Goal: Task Accomplishment & Management: Manage account settings

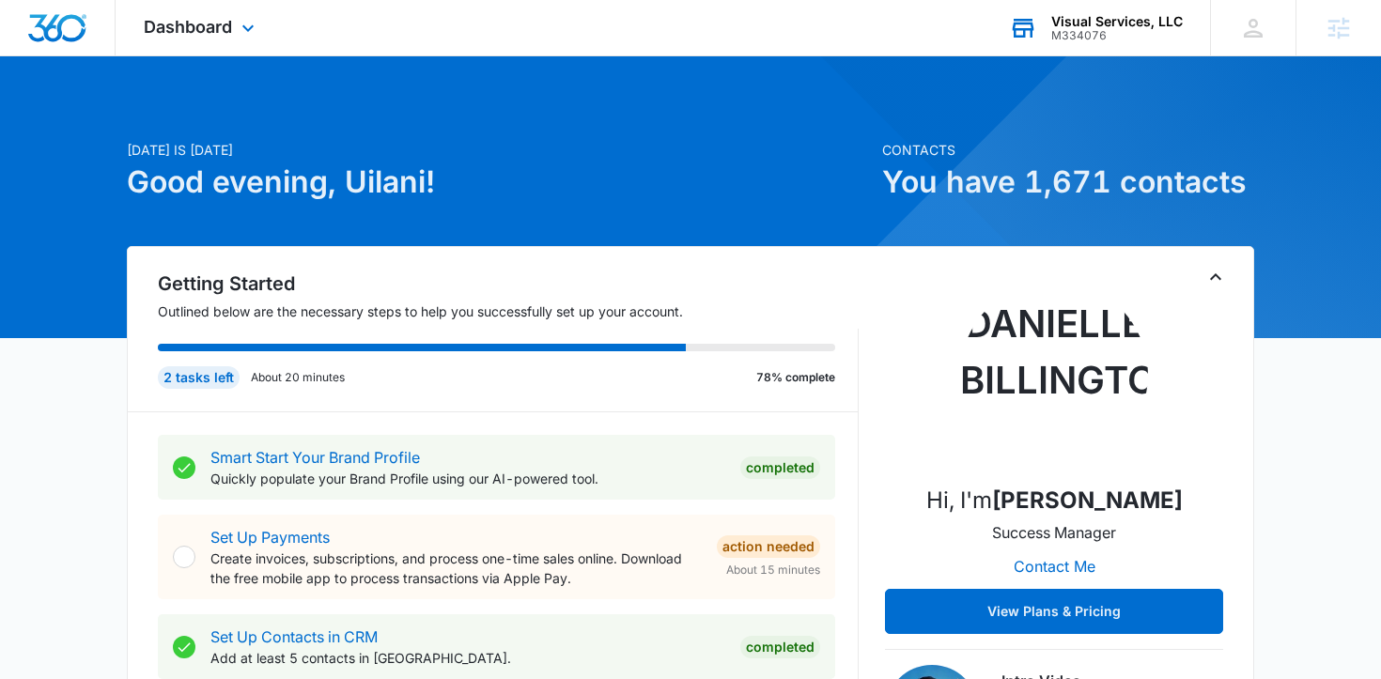
click at [1086, 22] on div "Visual Services, LLC" at bounding box center [1116, 21] width 131 height 15
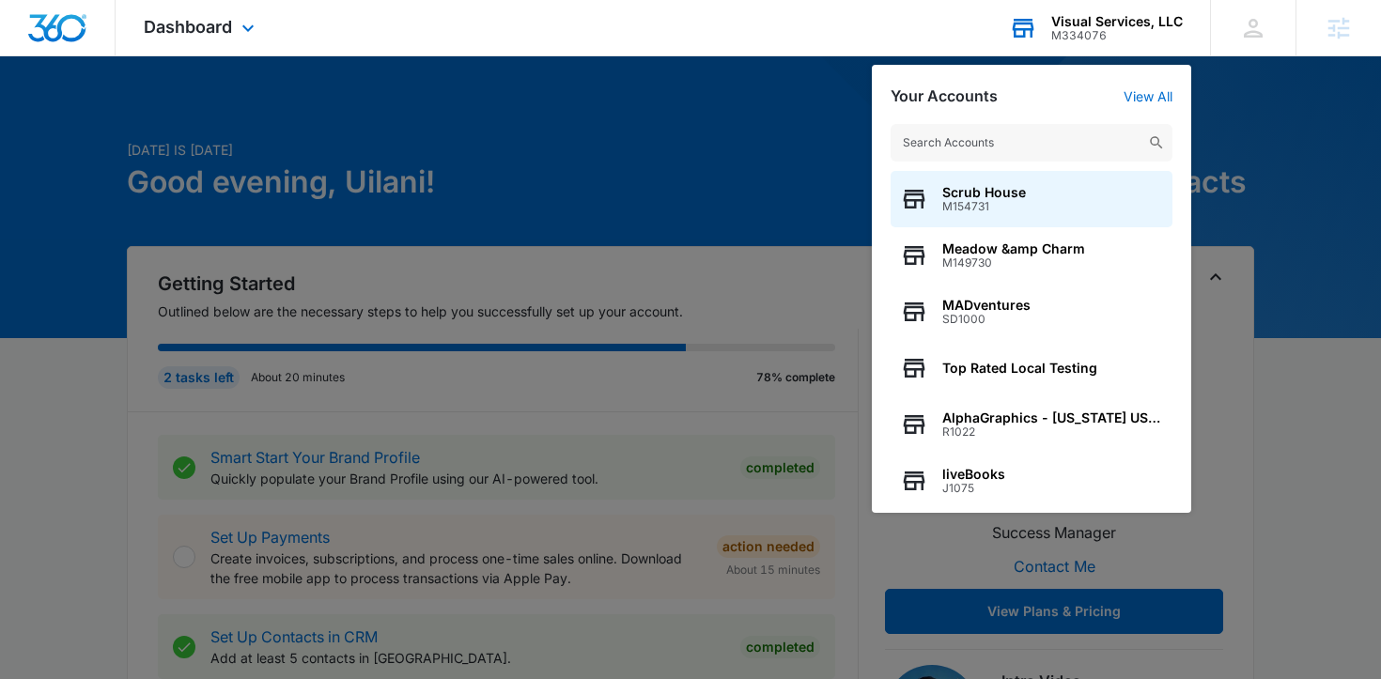
click at [1007, 135] on input "text" at bounding box center [1031, 143] width 282 height 38
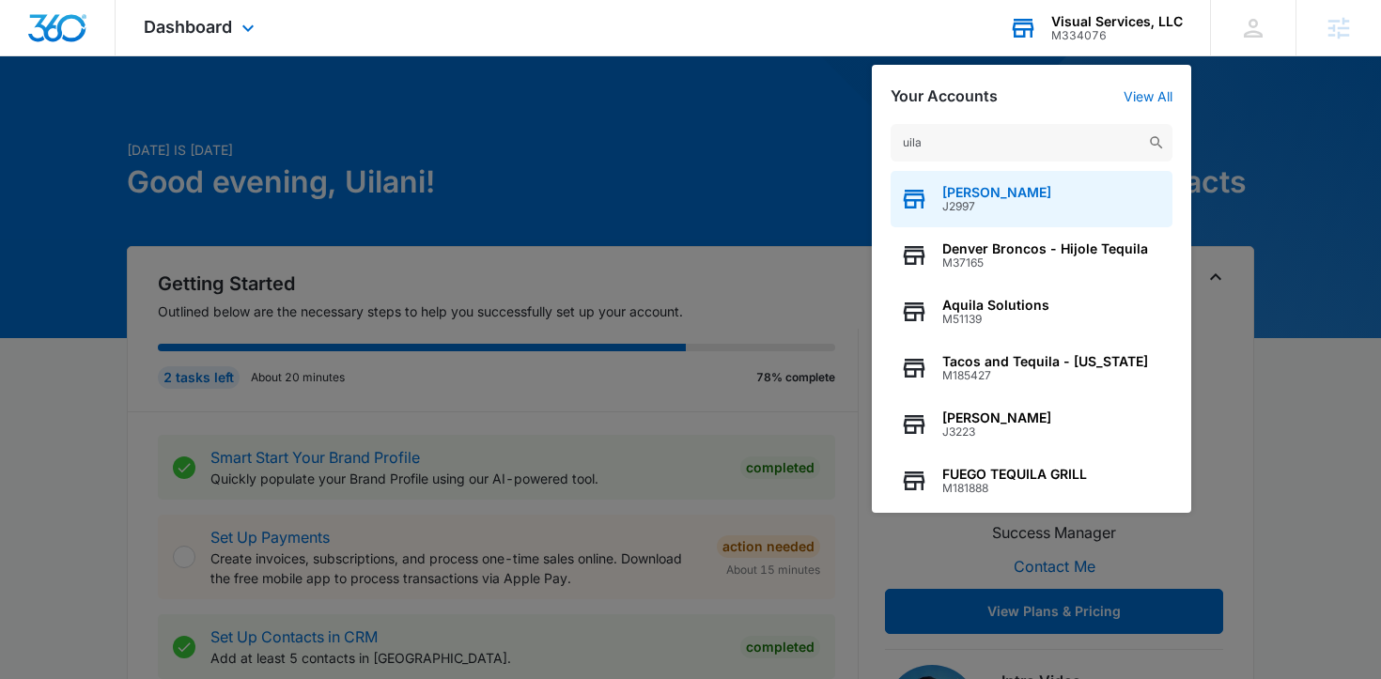
type input "uila"
click at [996, 190] on span "[PERSON_NAME]" at bounding box center [996, 192] width 109 height 15
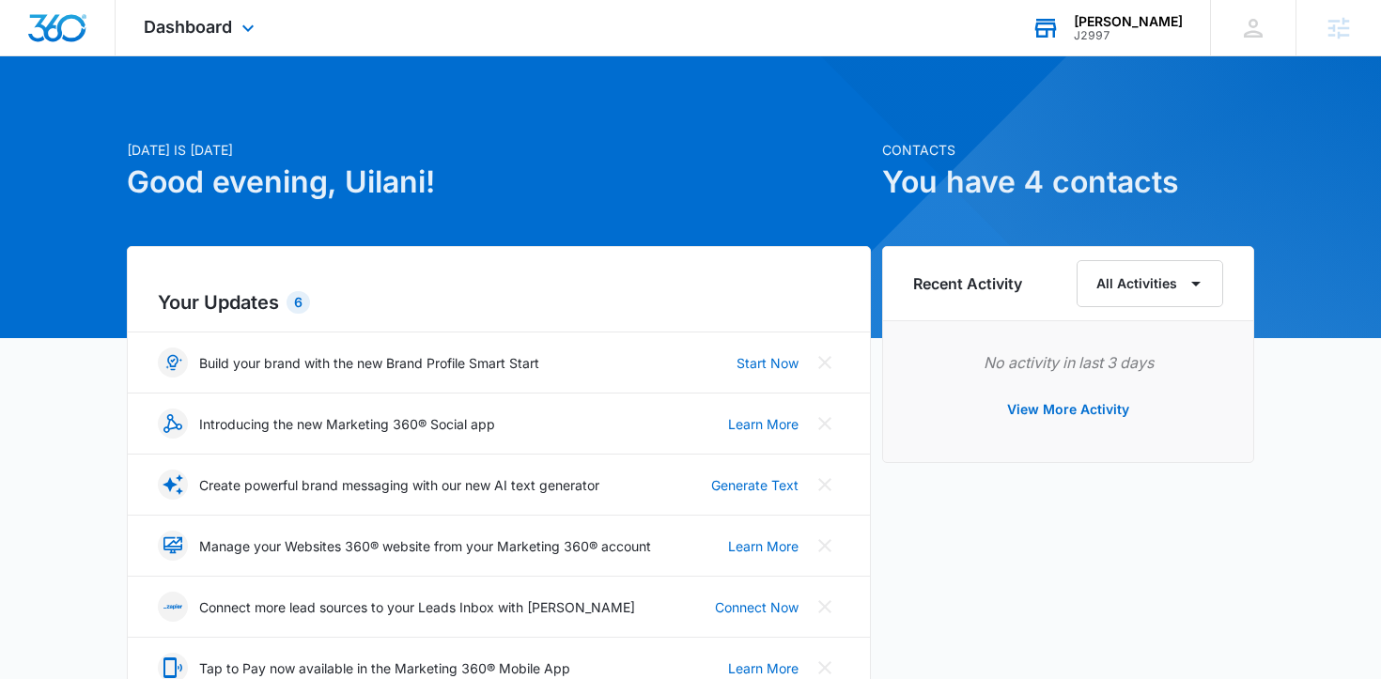
click at [1104, 32] on div "J2997" at bounding box center [1127, 35] width 109 height 13
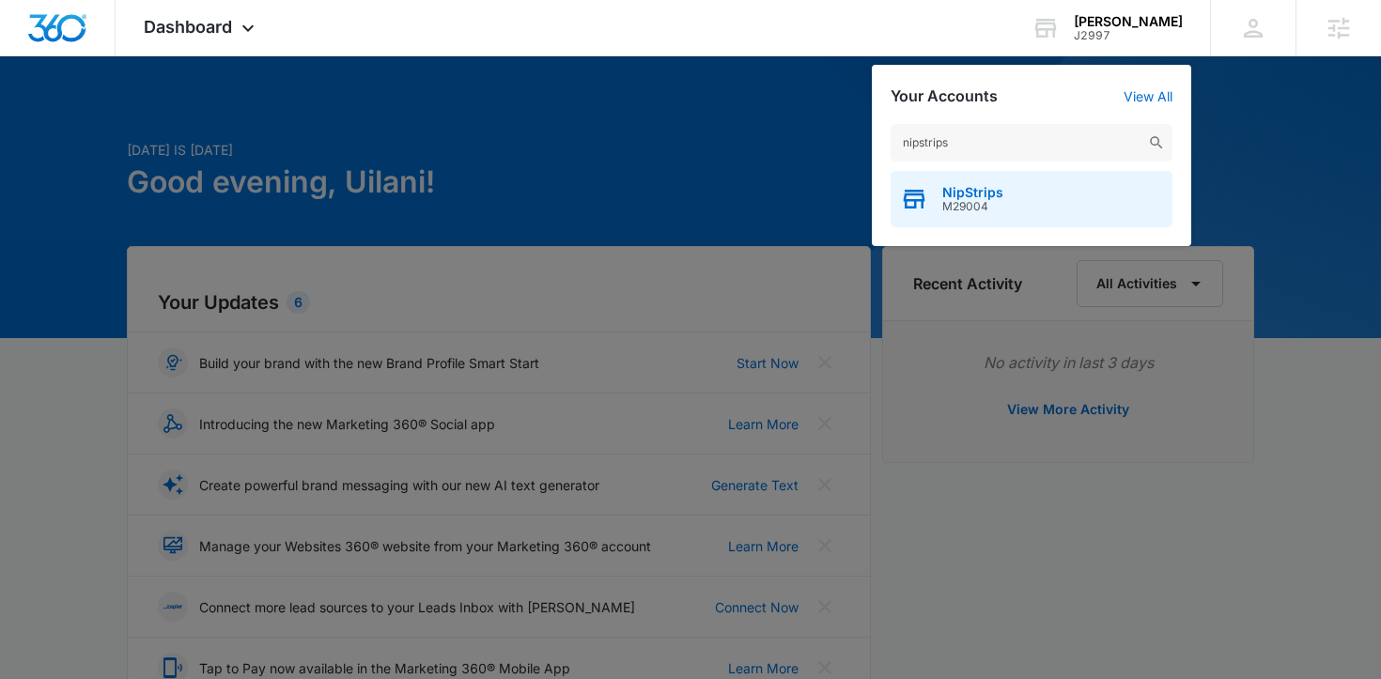
type input "nipstrips"
click at [980, 197] on span "NipStrips" at bounding box center [972, 192] width 61 height 15
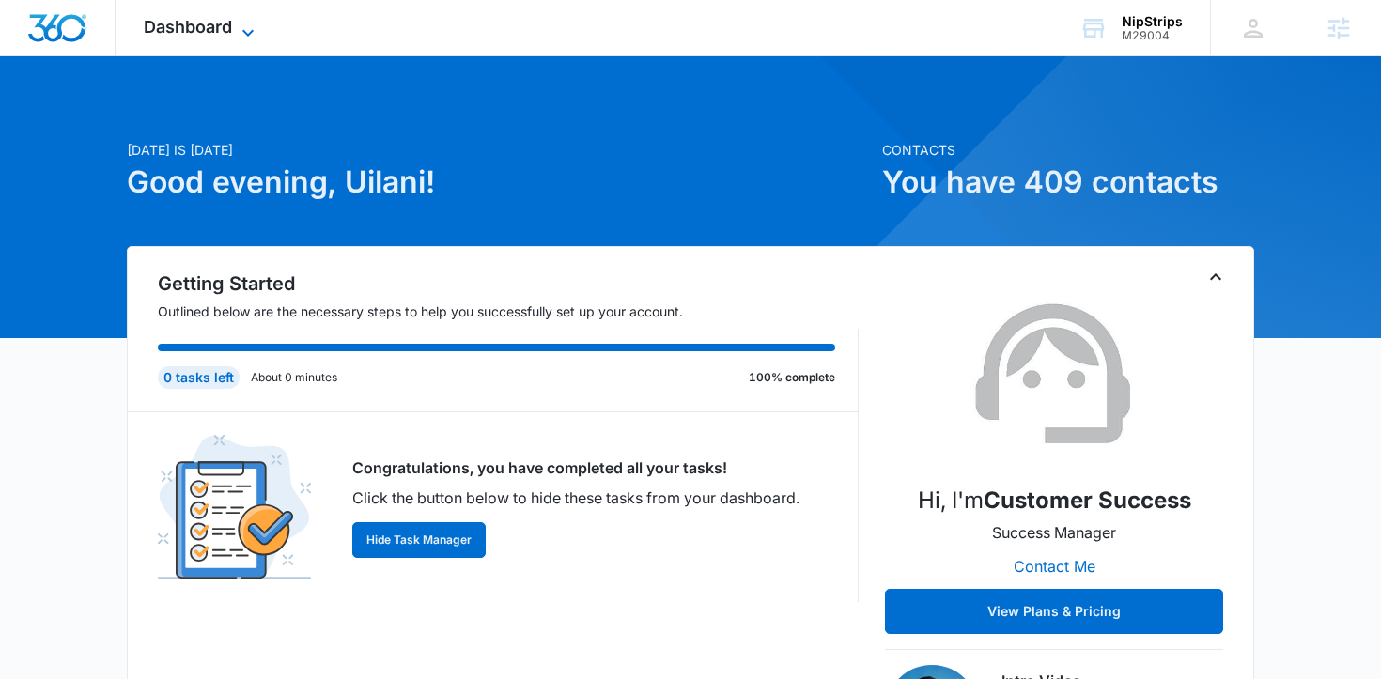
click at [210, 32] on span "Dashboard" at bounding box center [188, 27] width 88 height 20
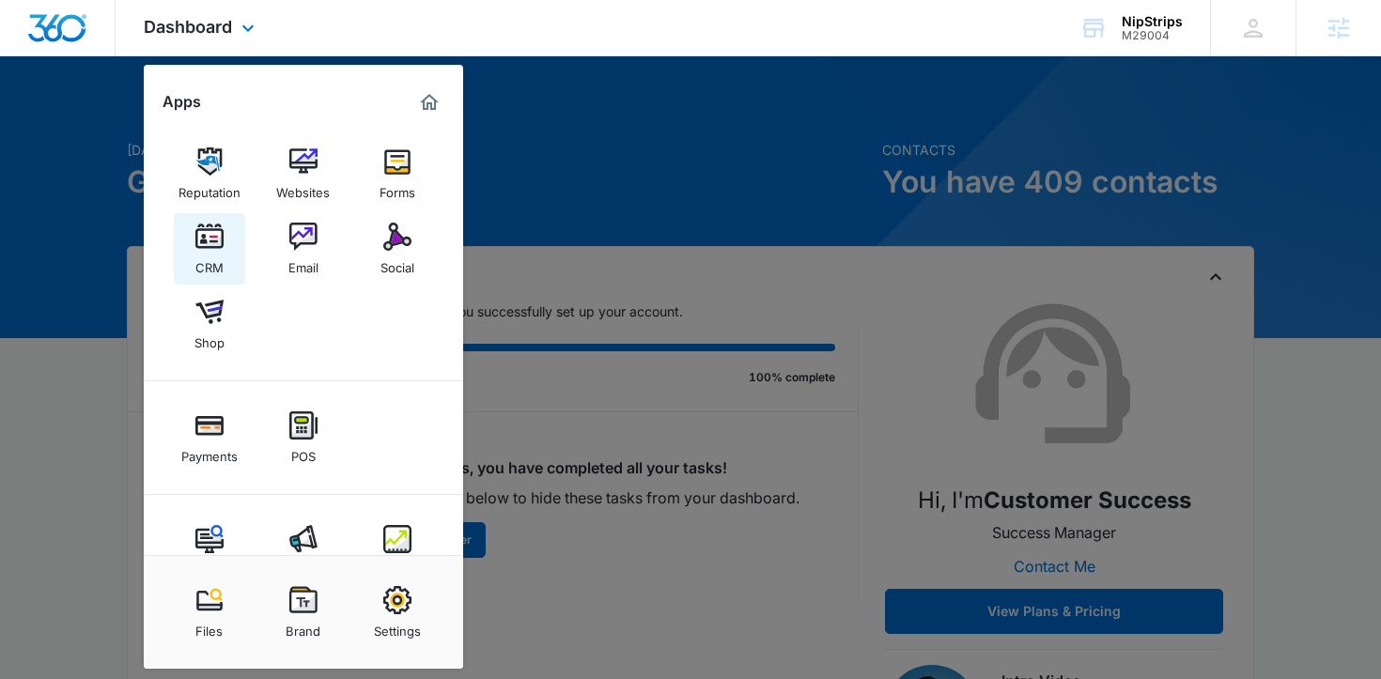
click at [208, 240] on img at bounding box center [209, 237] width 28 height 28
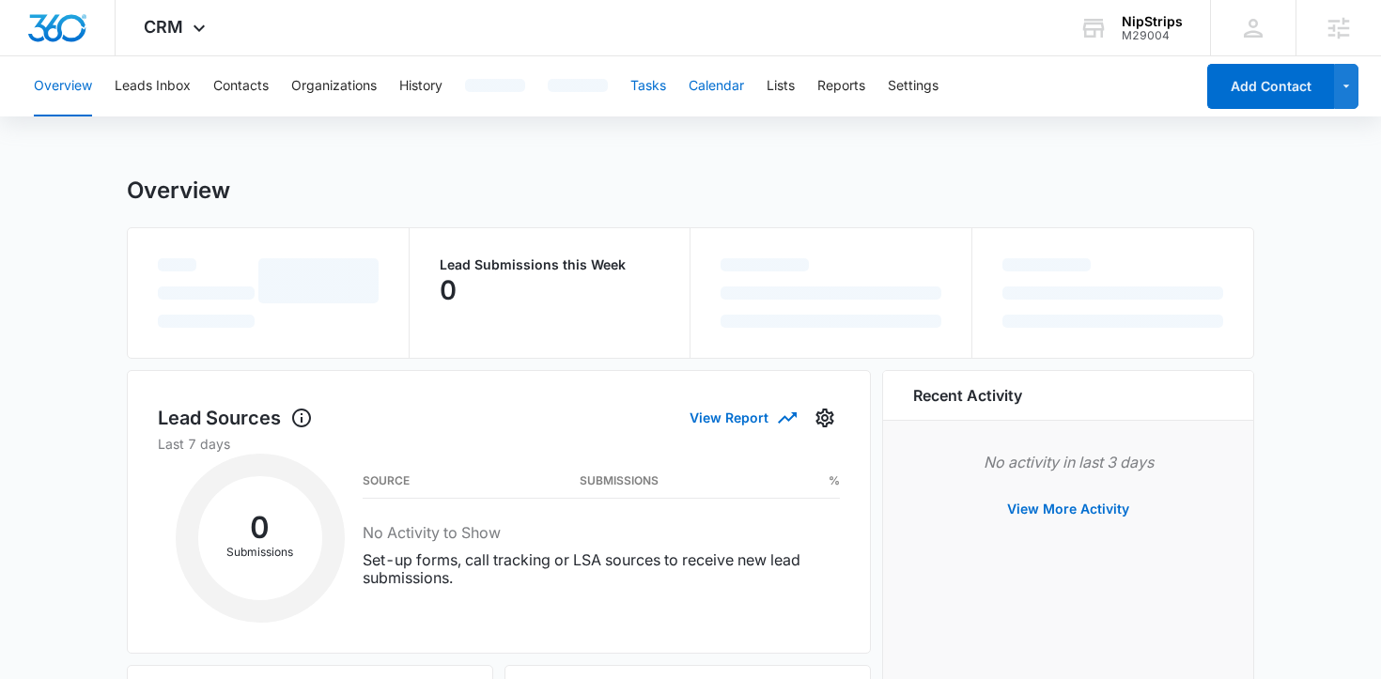
click at [688, 85] on button "Calendar" at bounding box center [715, 86] width 55 height 60
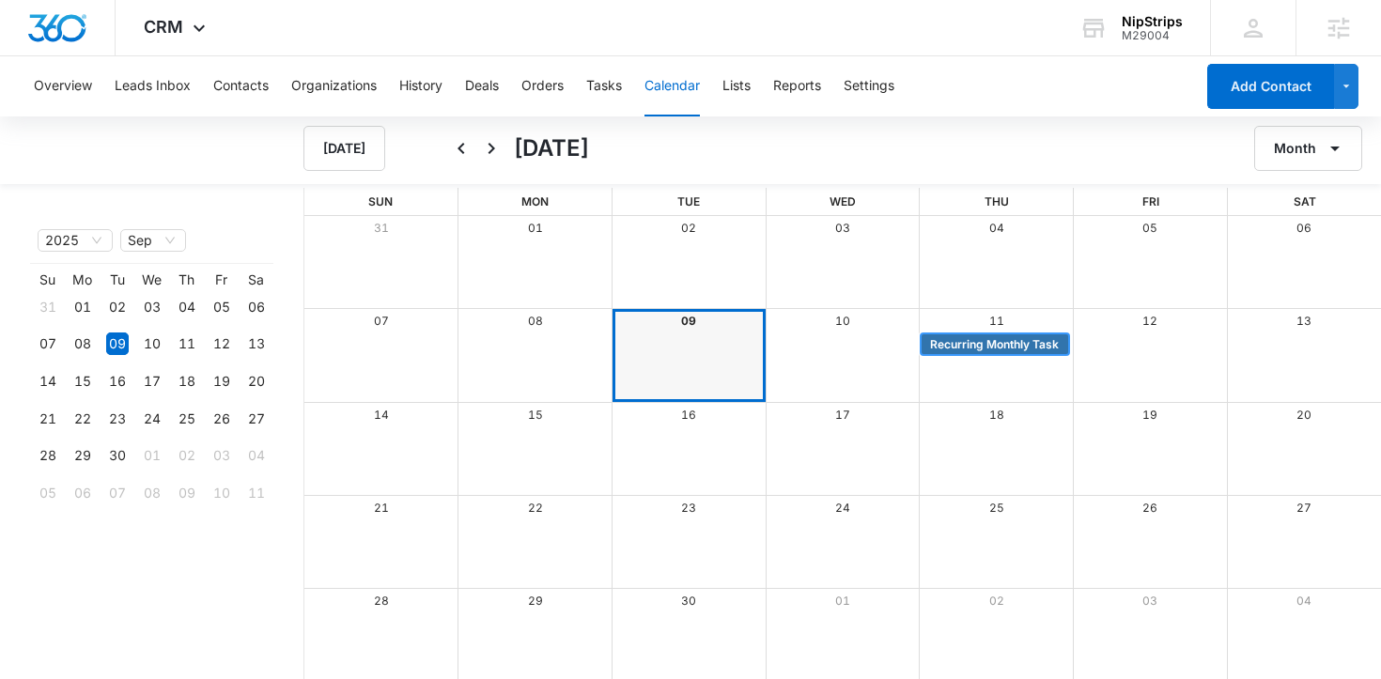
click at [972, 348] on span "Recurring Monthly Task" at bounding box center [994, 344] width 129 height 17
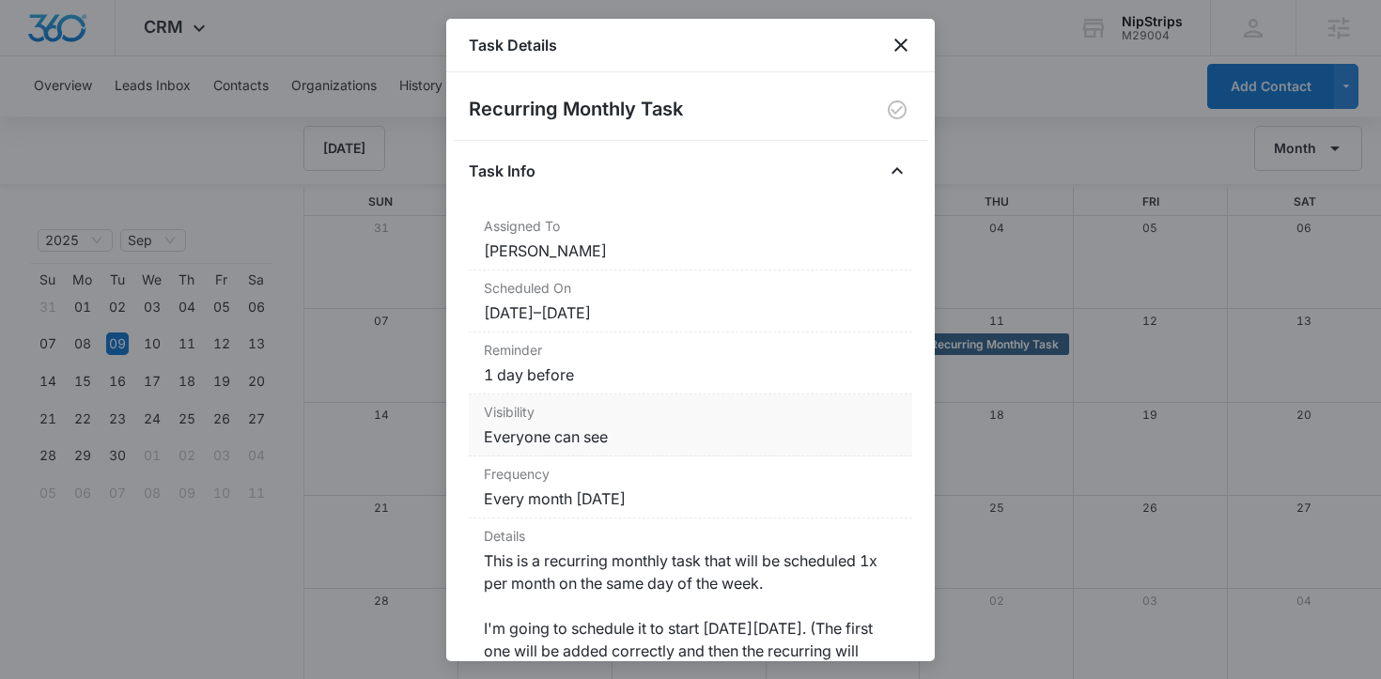
scroll to position [271, 0]
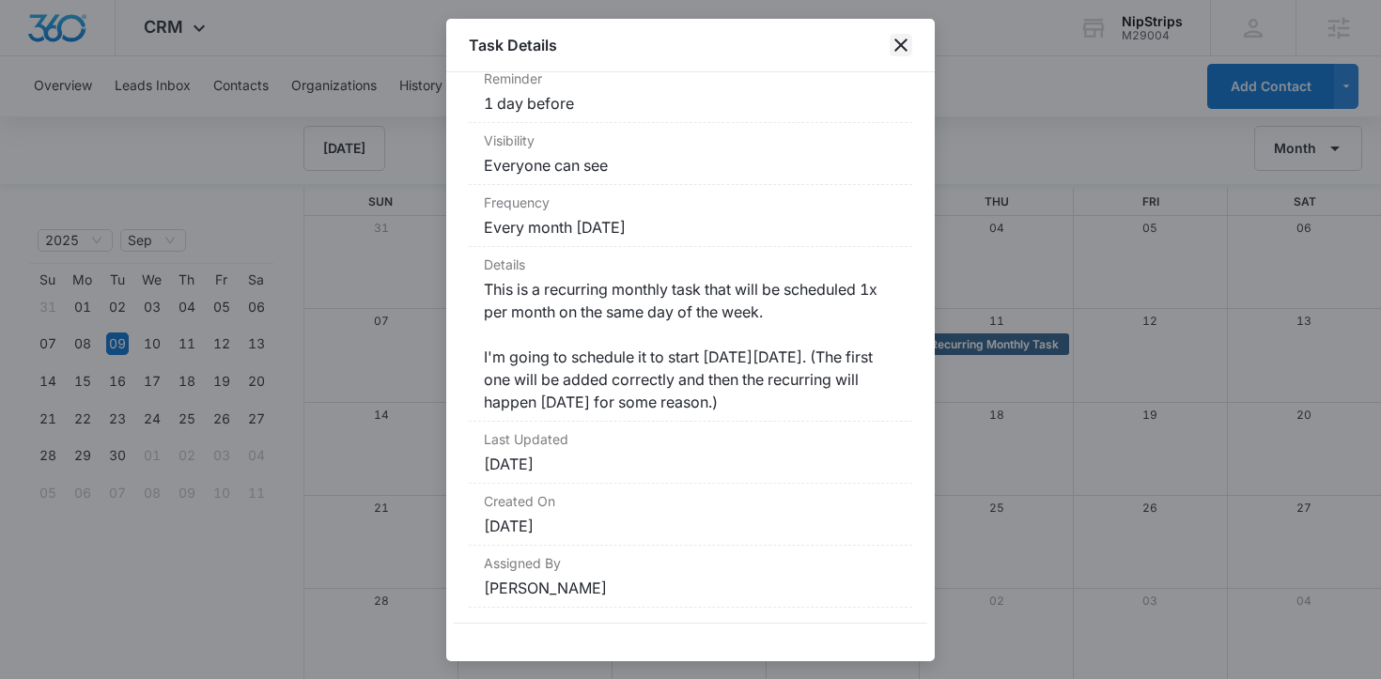
click at [898, 47] on icon "close" at bounding box center [900, 45] width 13 height 13
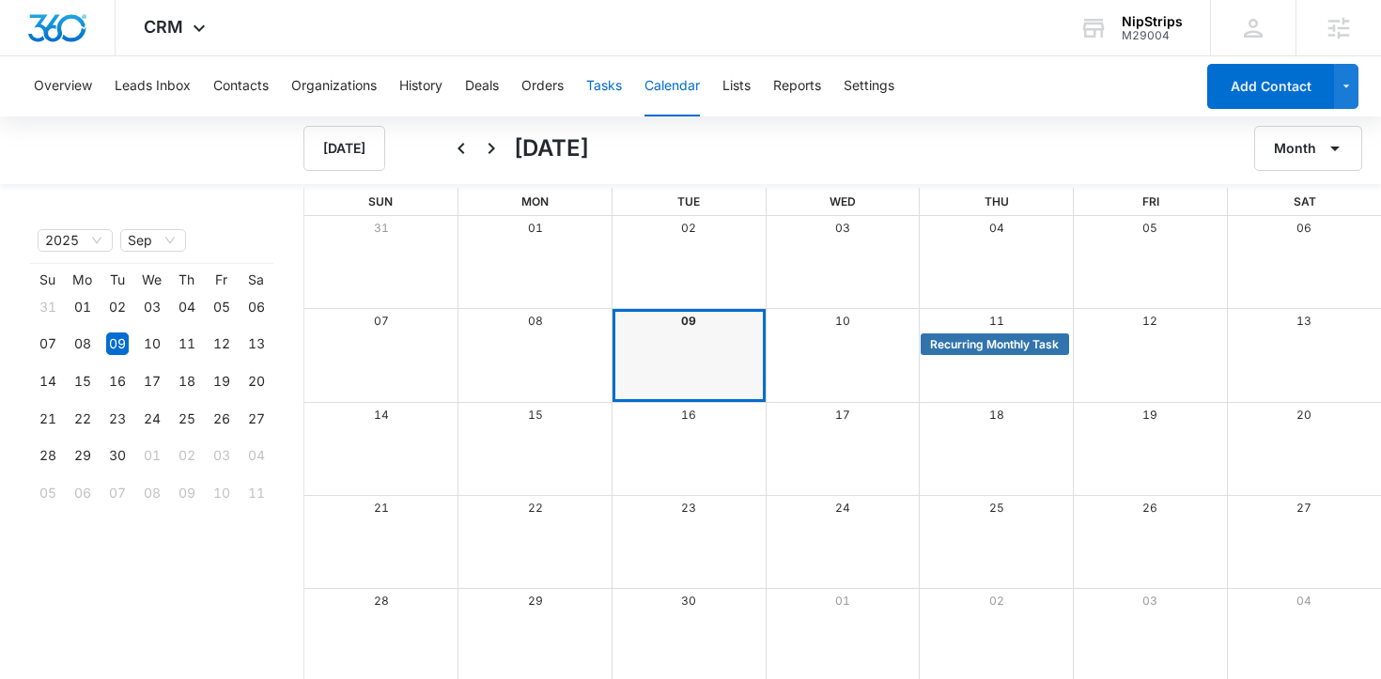
click at [606, 82] on button "Tasks" at bounding box center [604, 86] width 36 height 60
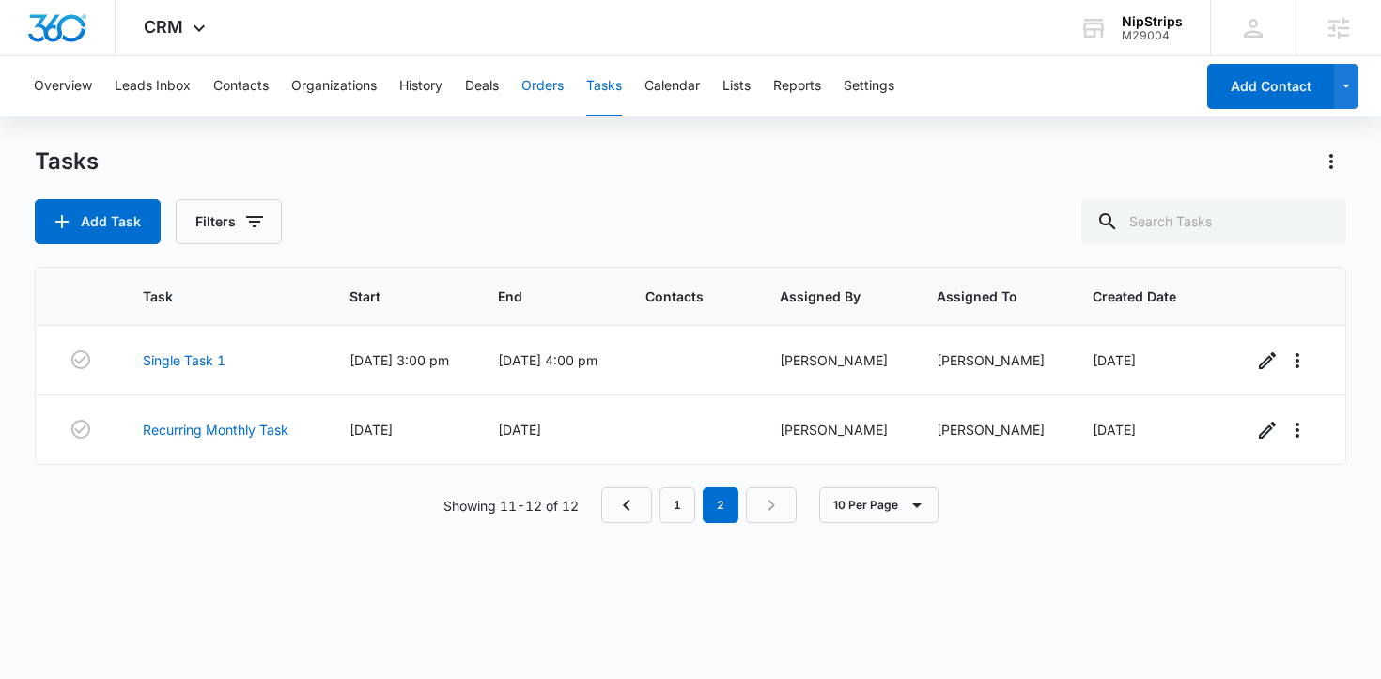
click at [545, 90] on button "Orders" at bounding box center [542, 86] width 42 height 60
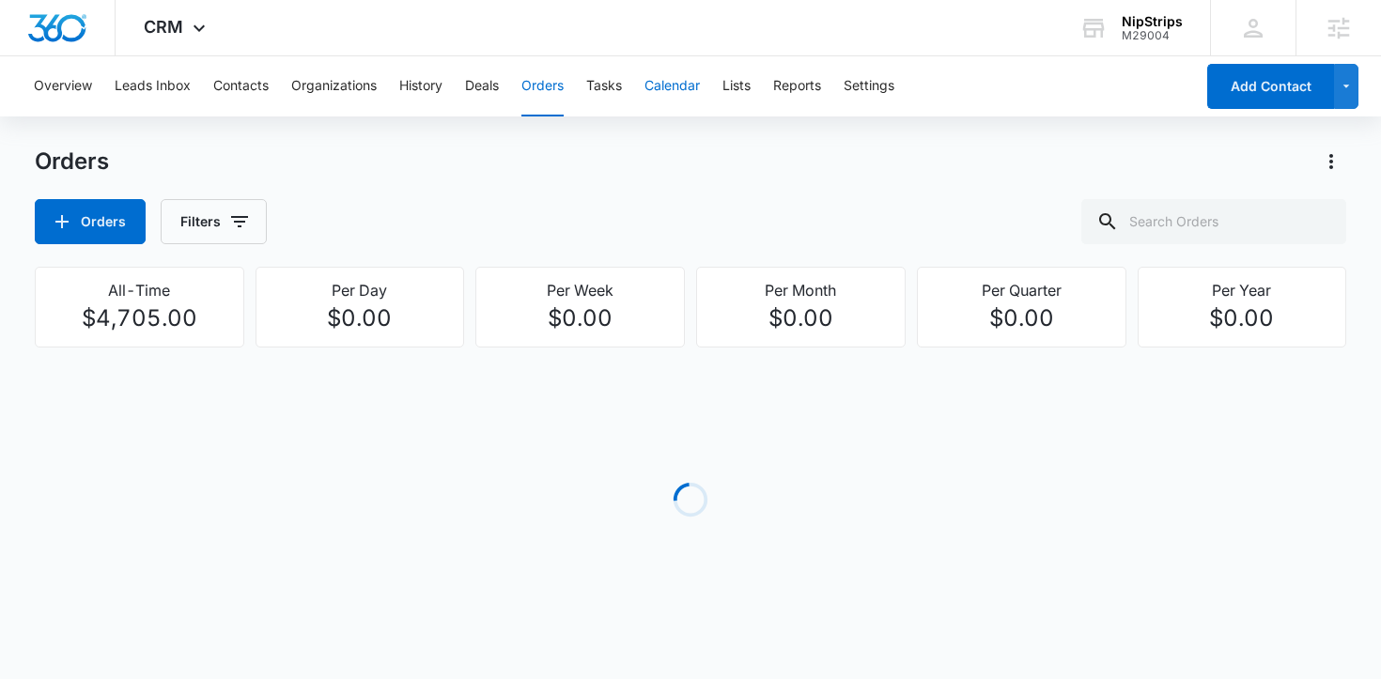
click at [676, 93] on button "Calendar" at bounding box center [671, 86] width 55 height 60
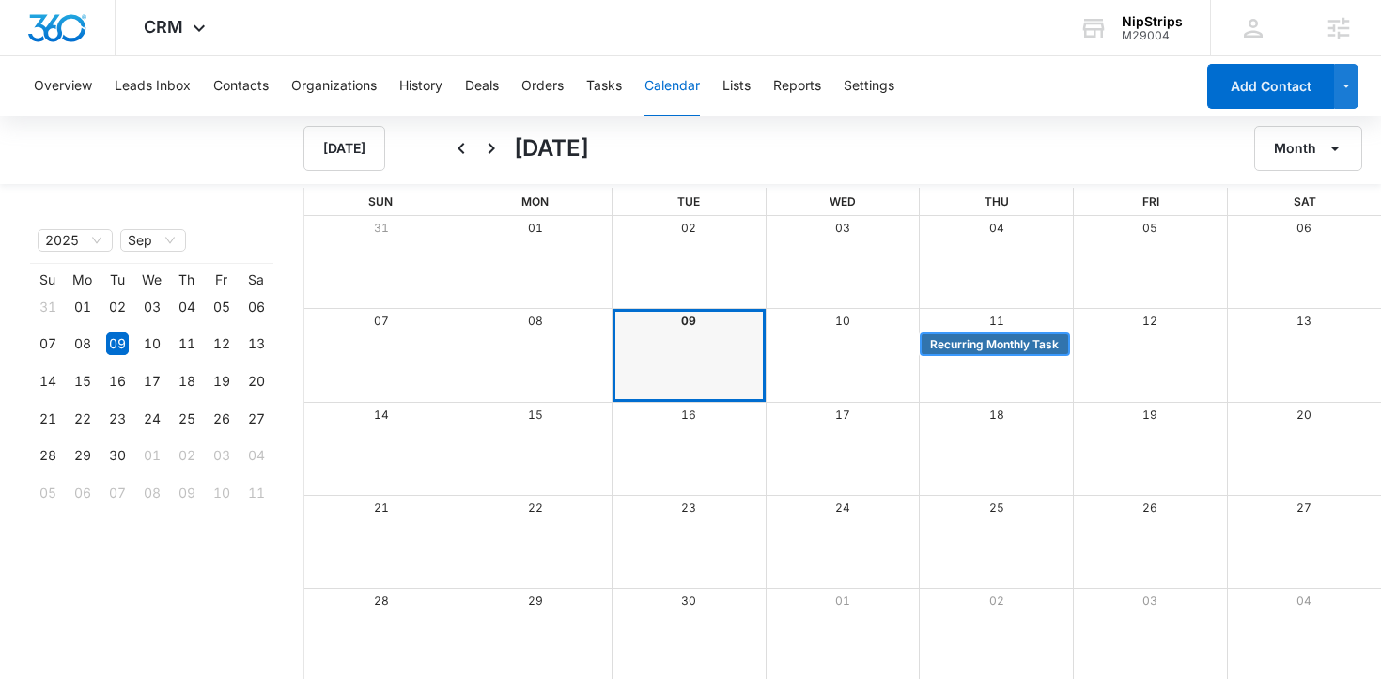
click at [994, 347] on span "Recurring Monthly Task" at bounding box center [994, 344] width 129 height 17
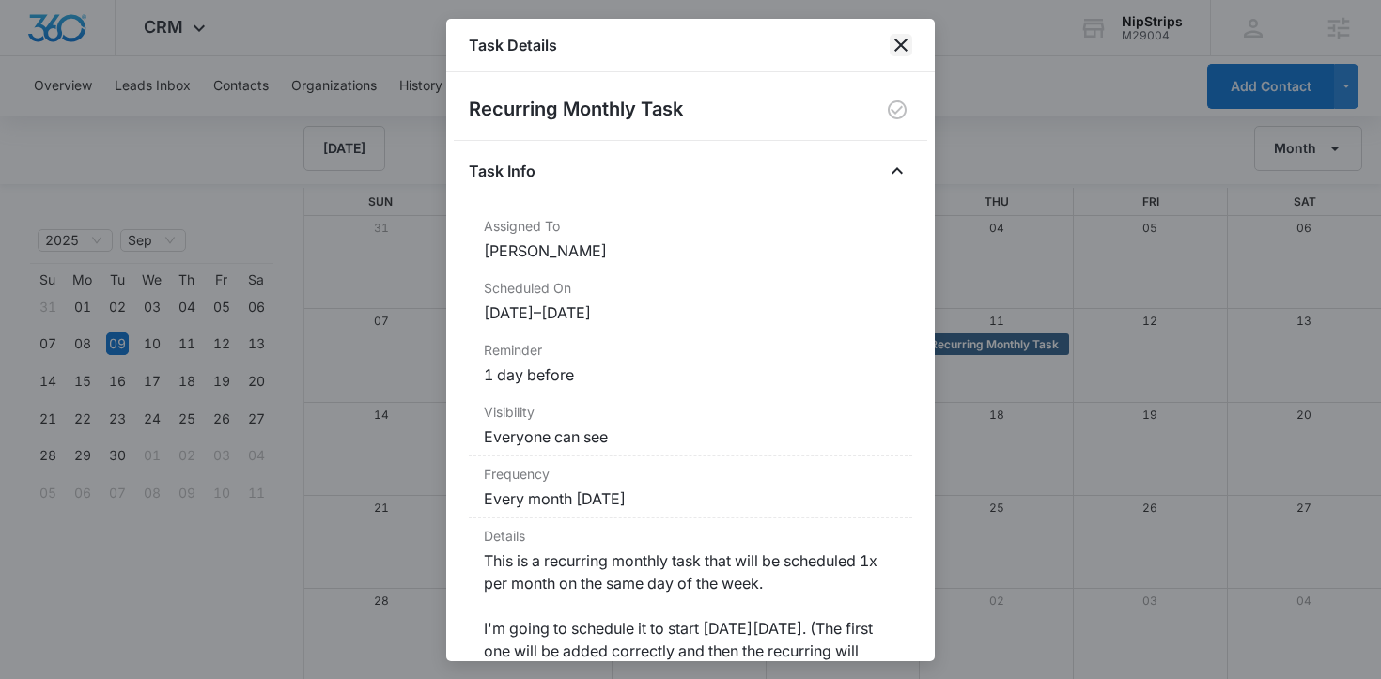
click at [910, 45] on icon "close" at bounding box center [900, 45] width 23 height 23
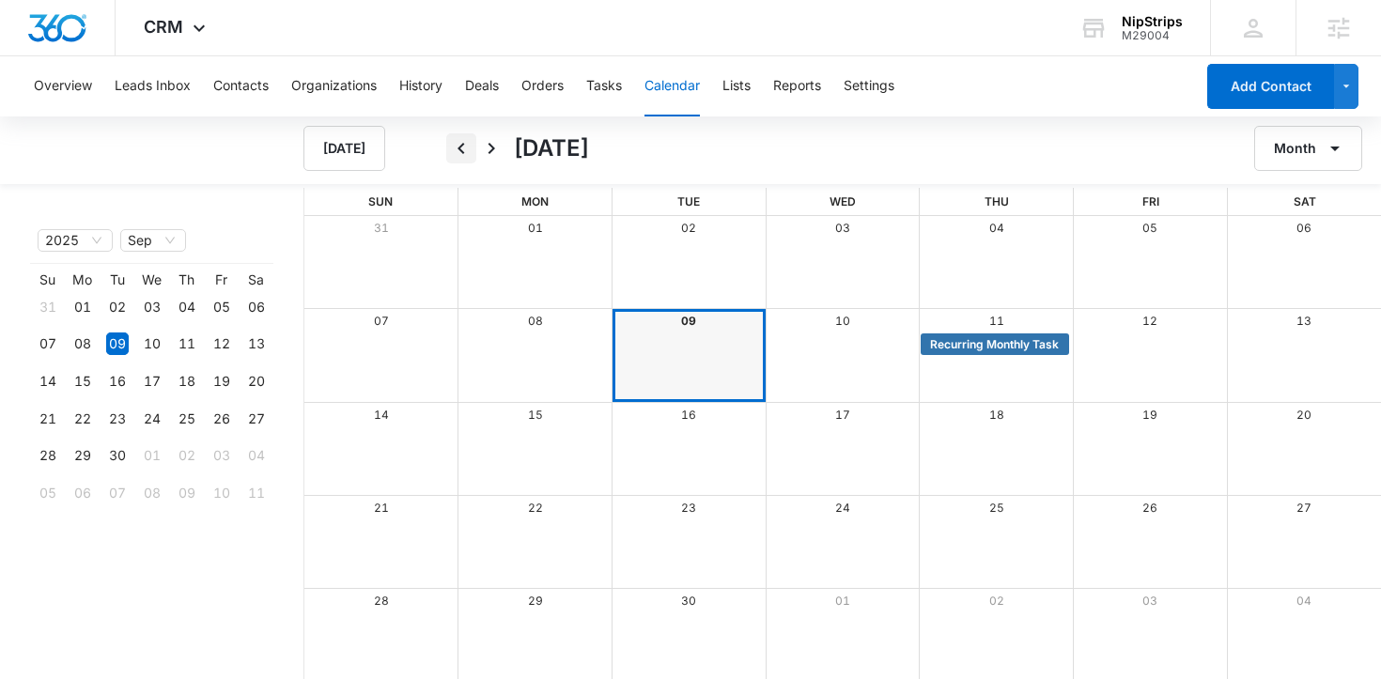
click at [461, 149] on icon "Back" at bounding box center [461, 148] width 23 height 23
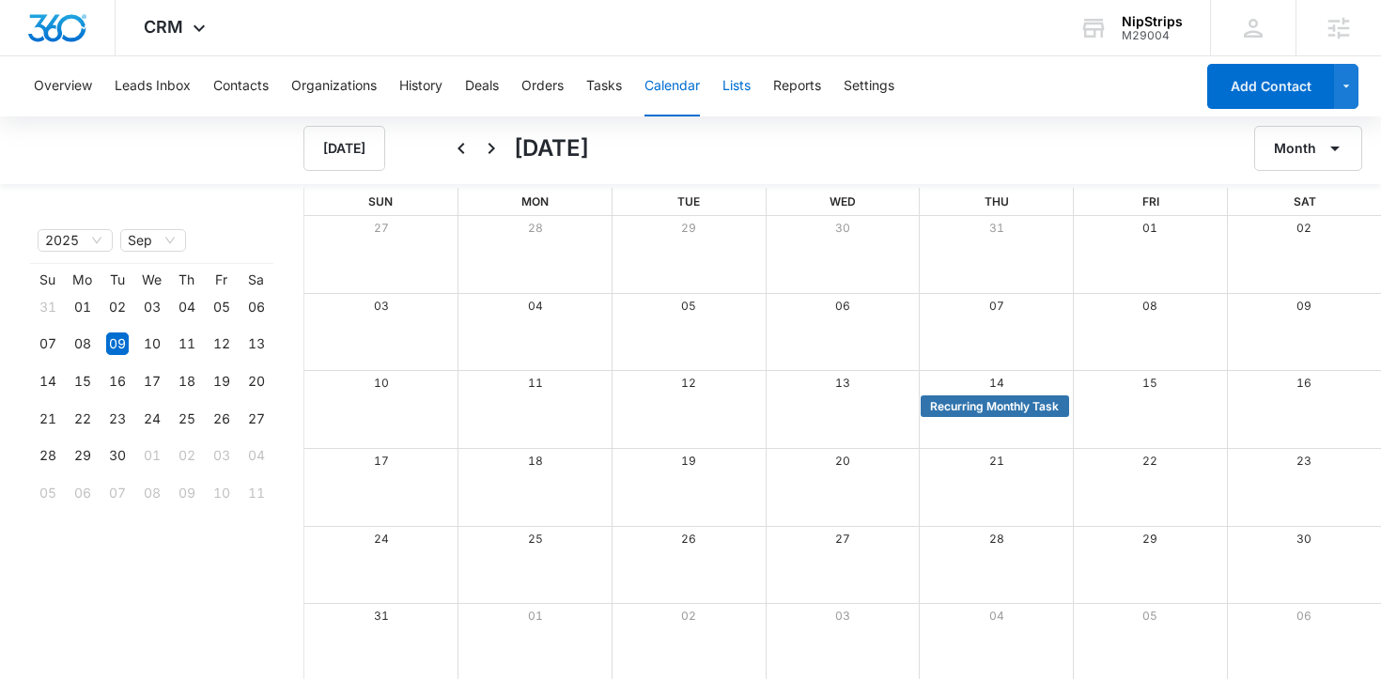
click at [745, 89] on button "Lists" at bounding box center [736, 86] width 28 height 60
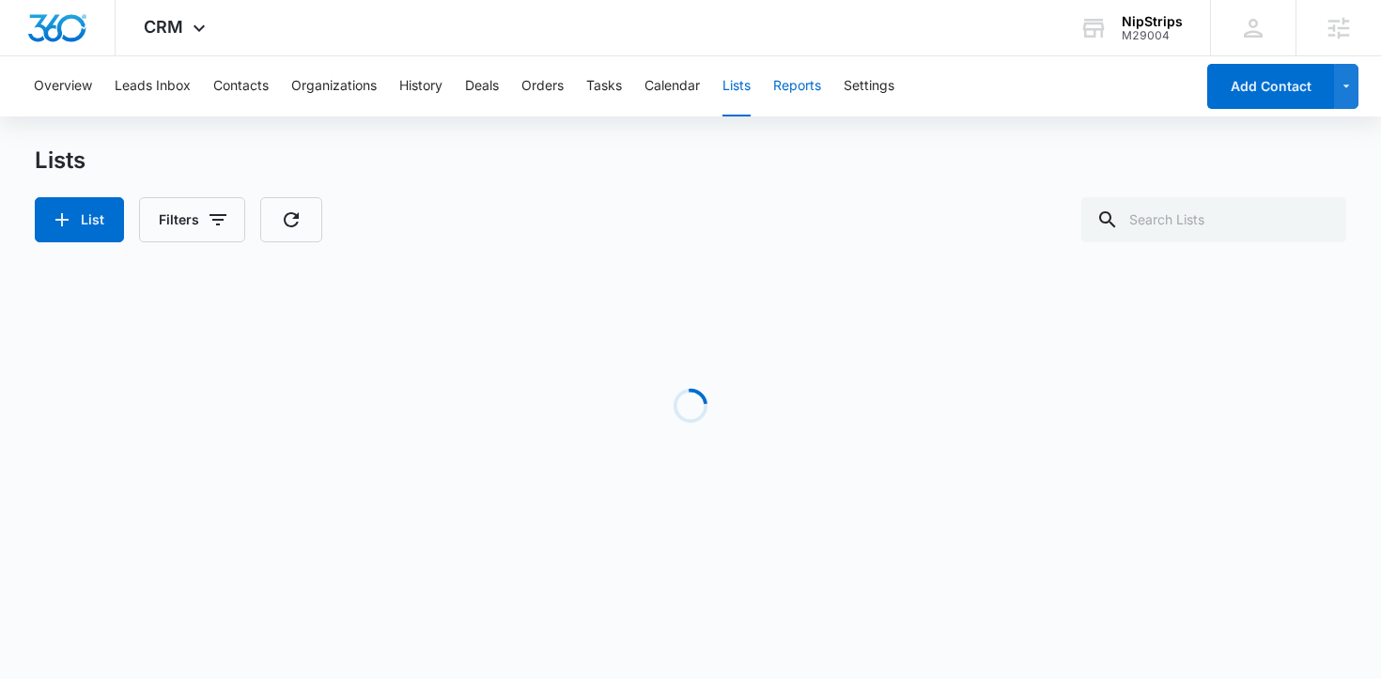
click at [805, 90] on button "Reports" at bounding box center [797, 86] width 48 height 60
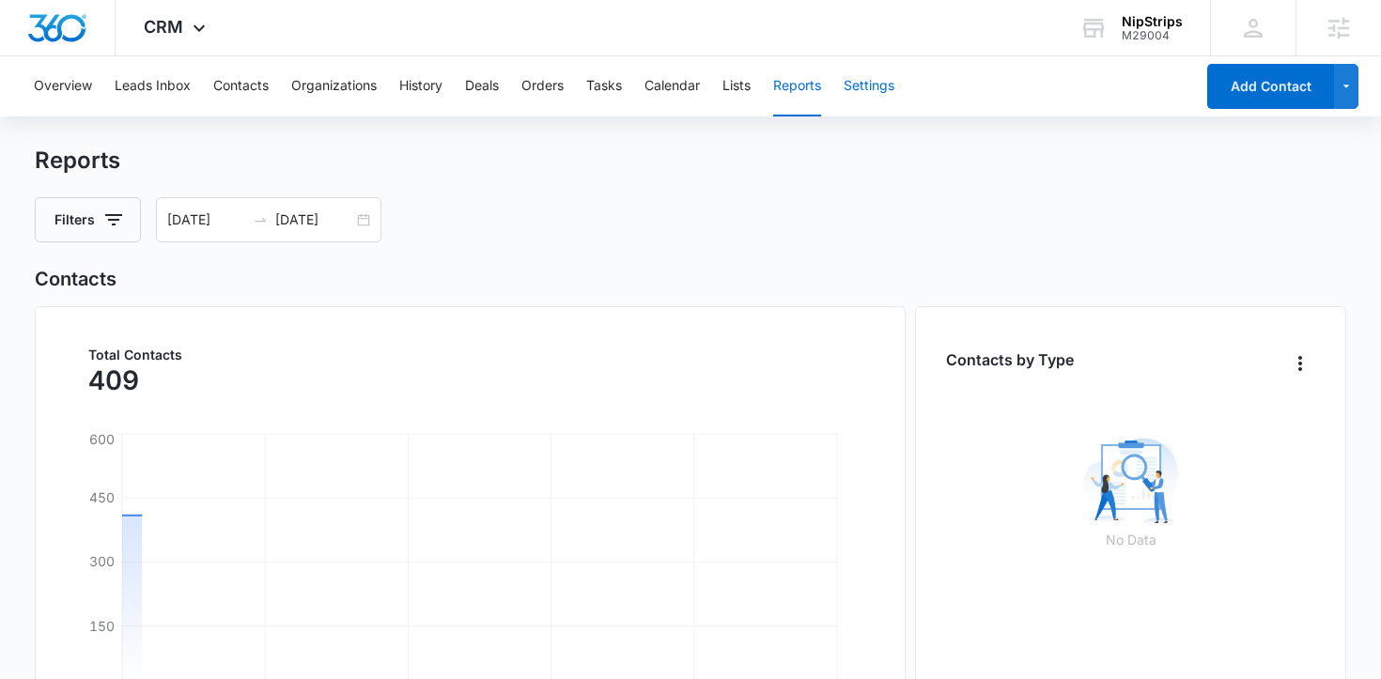
click at [875, 88] on button "Settings" at bounding box center [868, 86] width 51 height 60
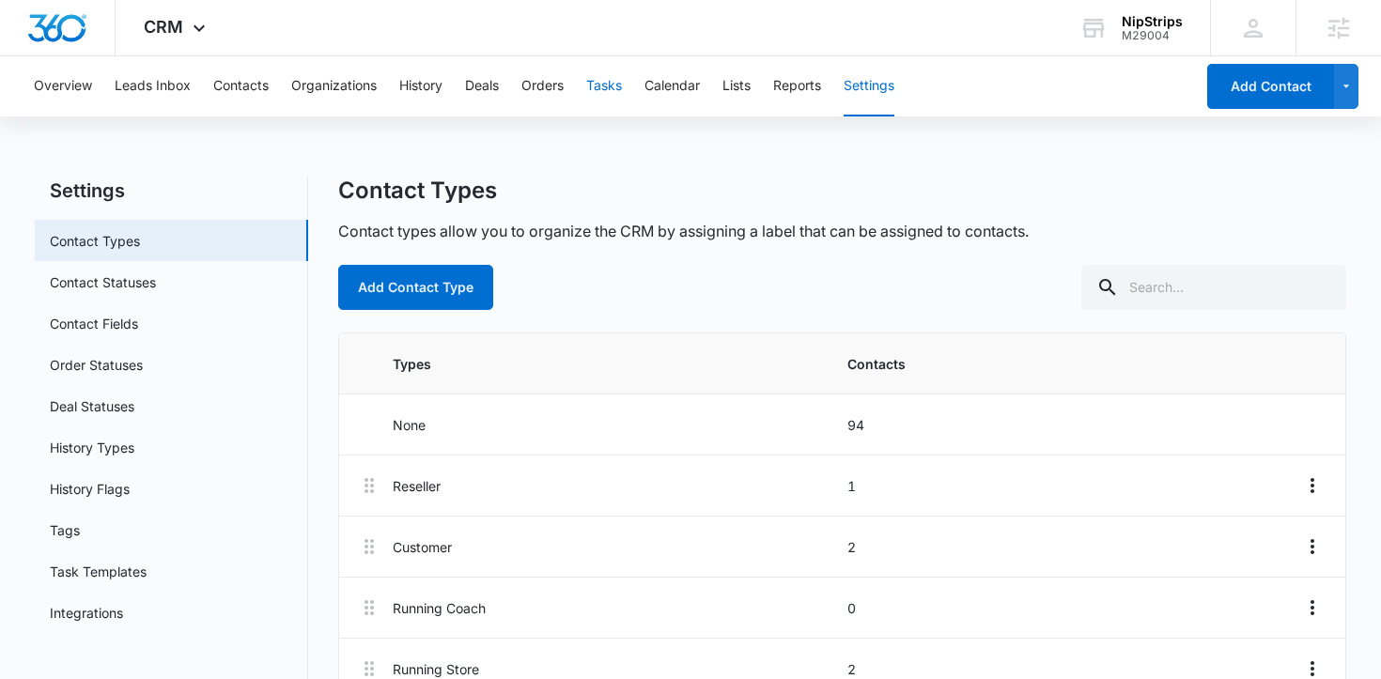
click at [607, 84] on button "Tasks" at bounding box center [604, 86] width 36 height 60
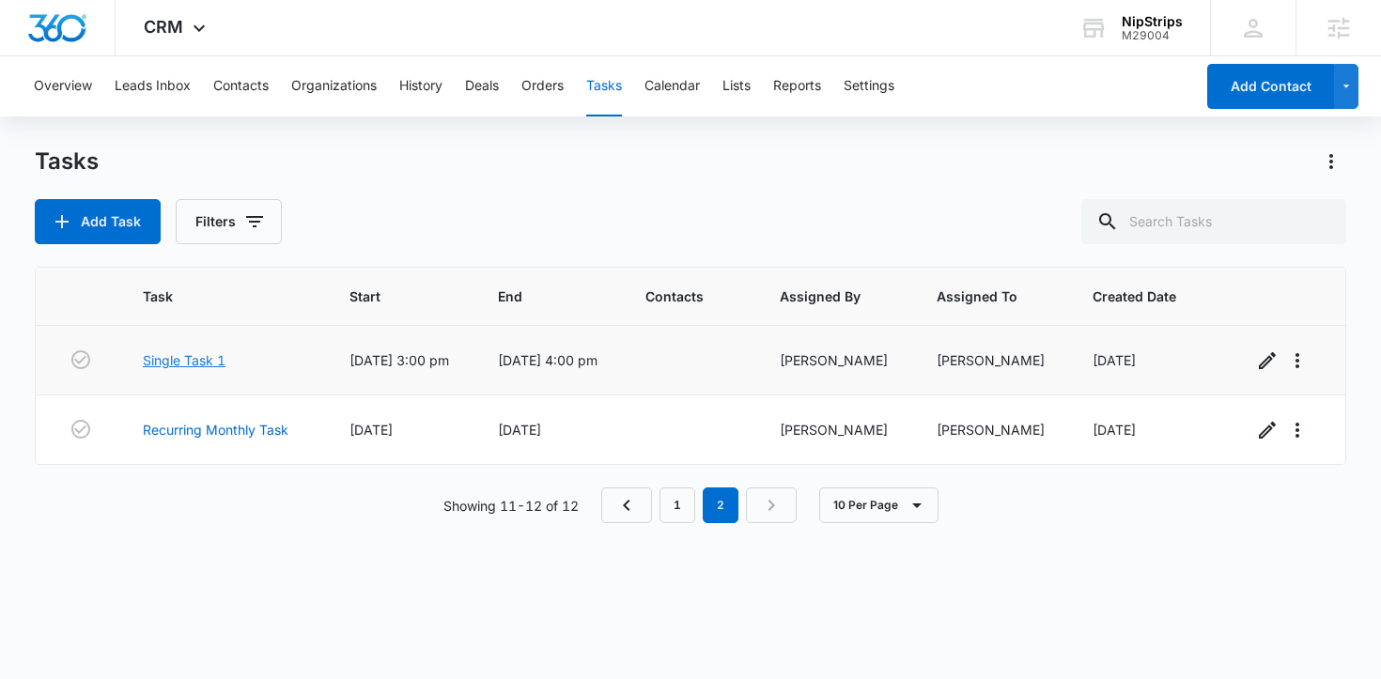
click at [177, 365] on link "Single Task 1" at bounding box center [184, 360] width 83 height 20
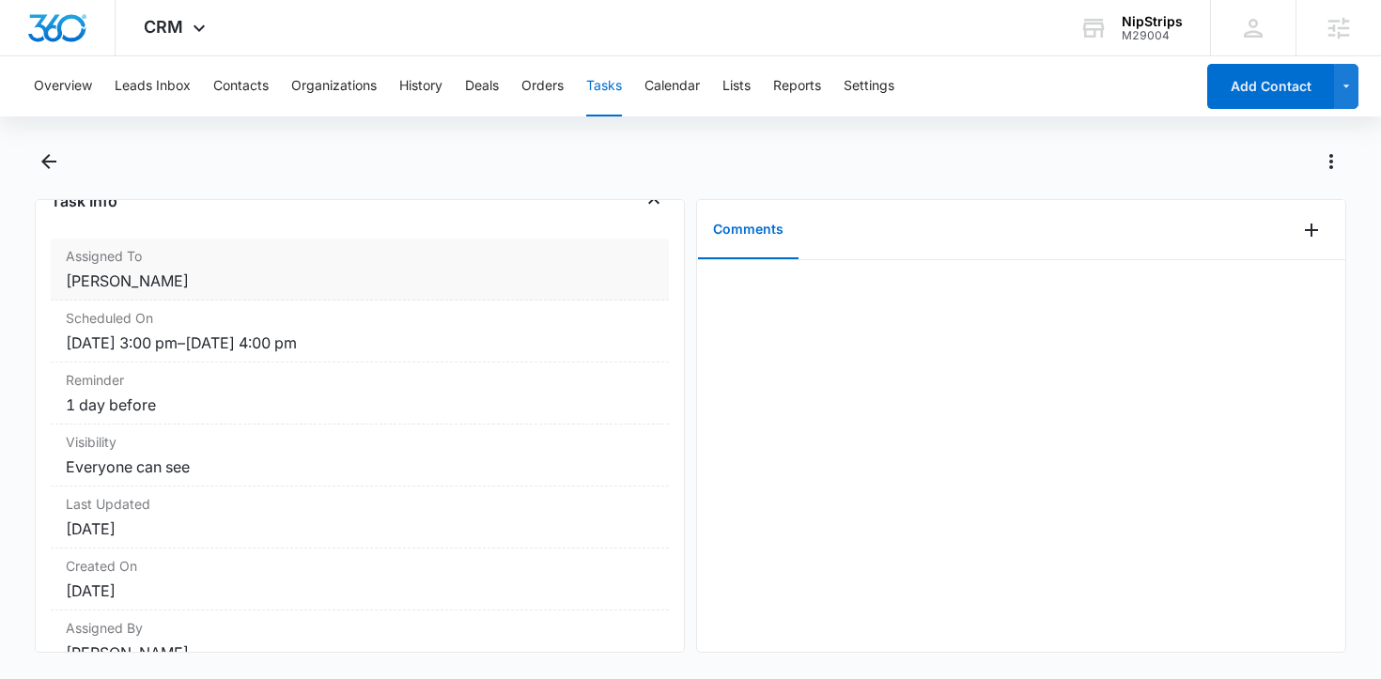
scroll to position [191, 0]
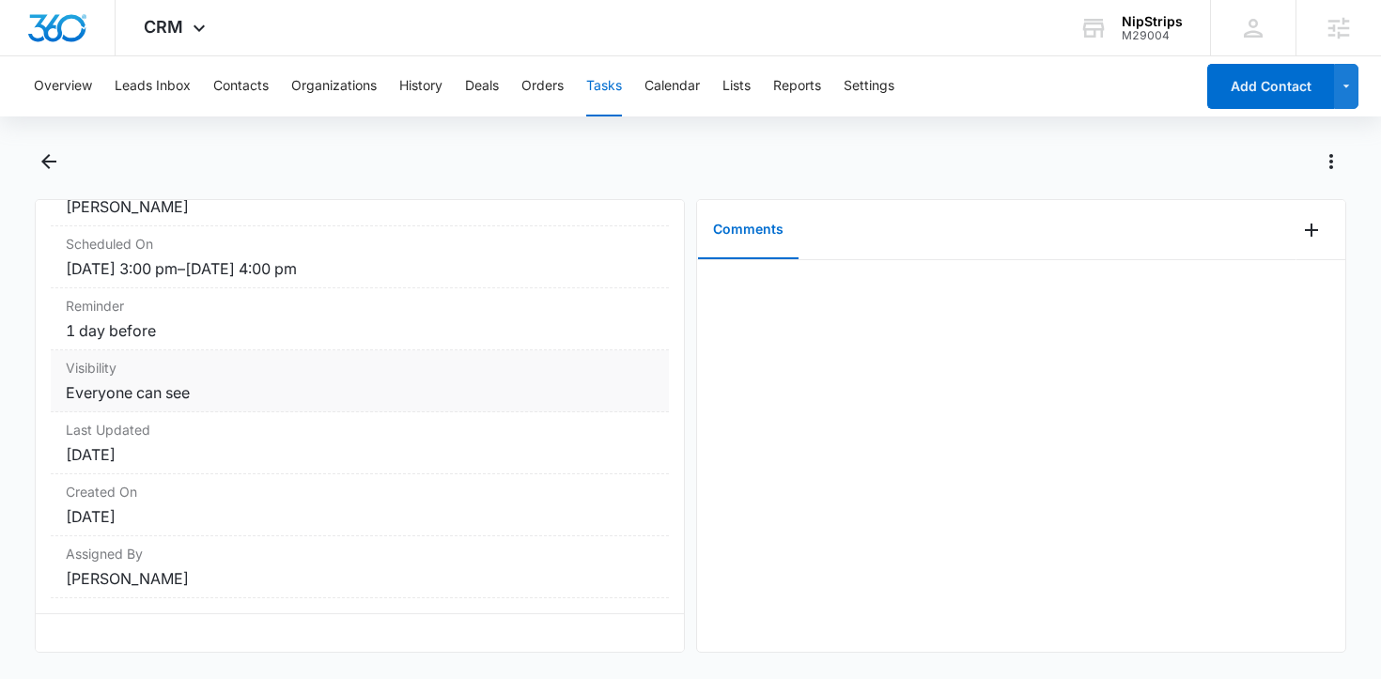
click at [330, 395] on dd "Everyone can see" at bounding box center [360, 392] width 588 height 23
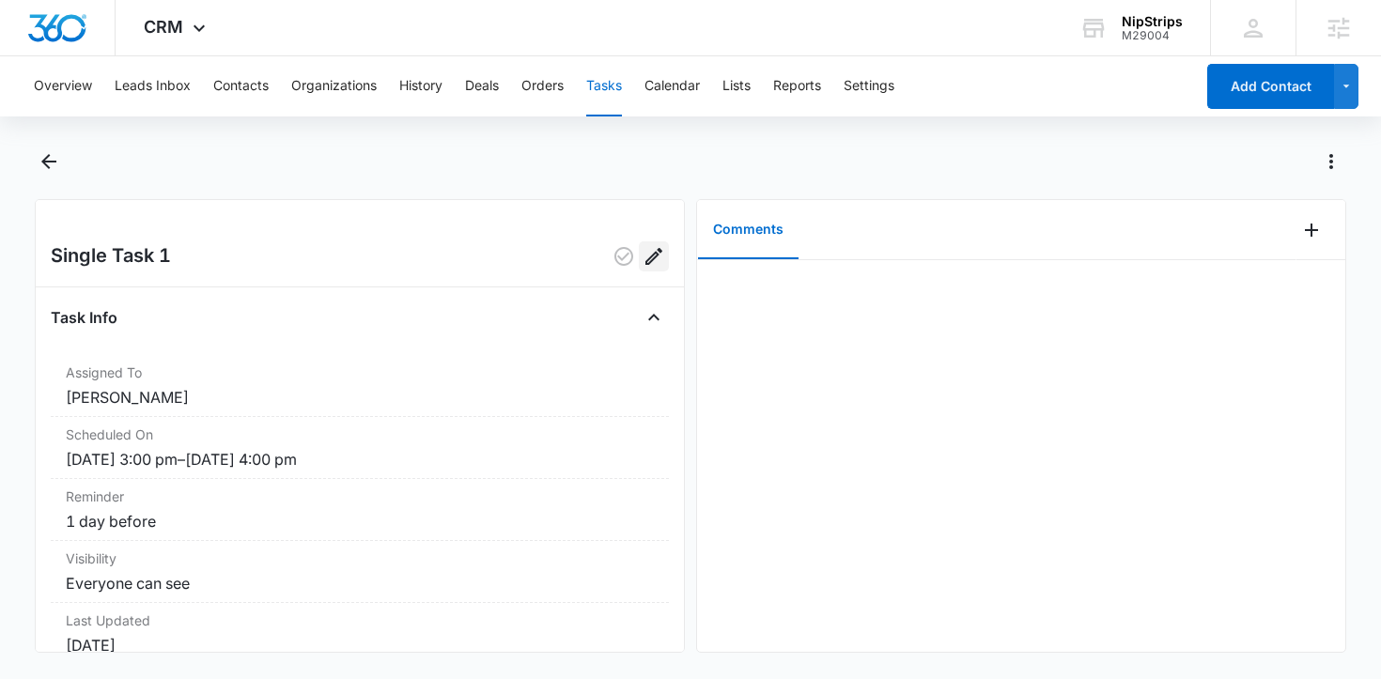
click at [654, 265] on icon "Edit" at bounding box center [653, 256] width 23 height 23
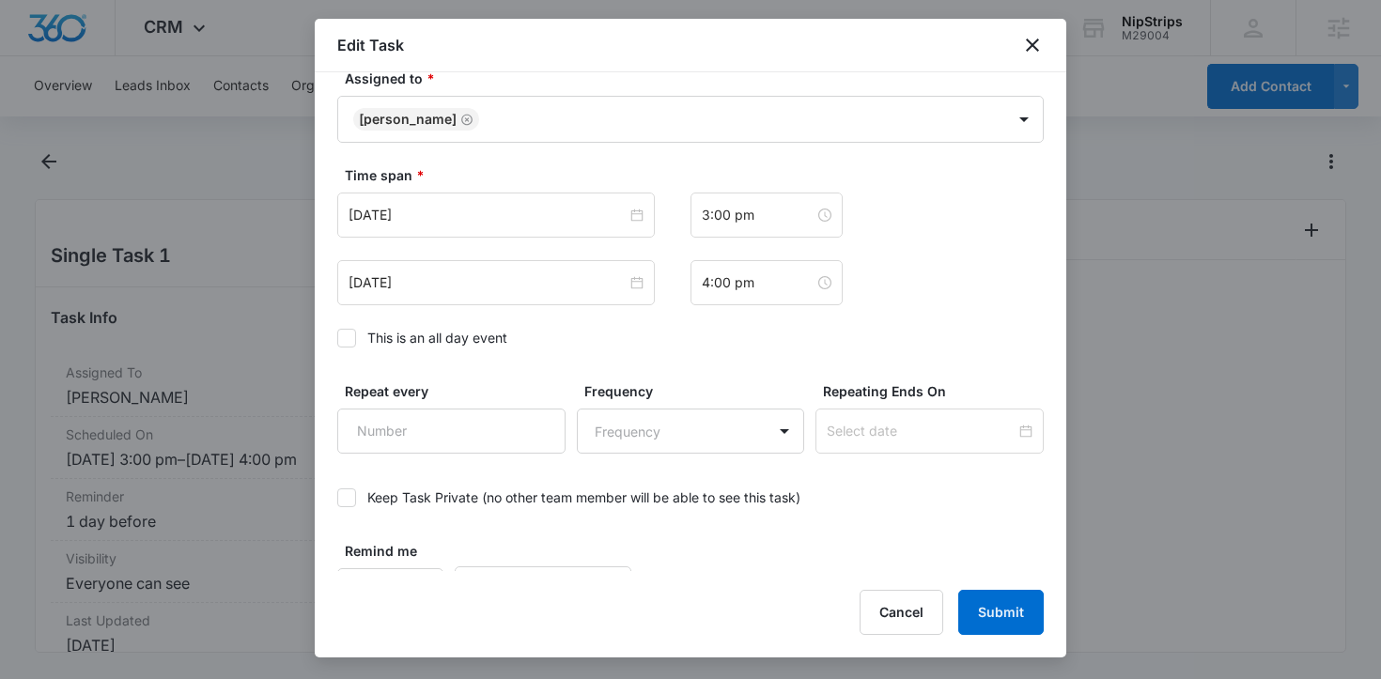
scroll to position [1096, 0]
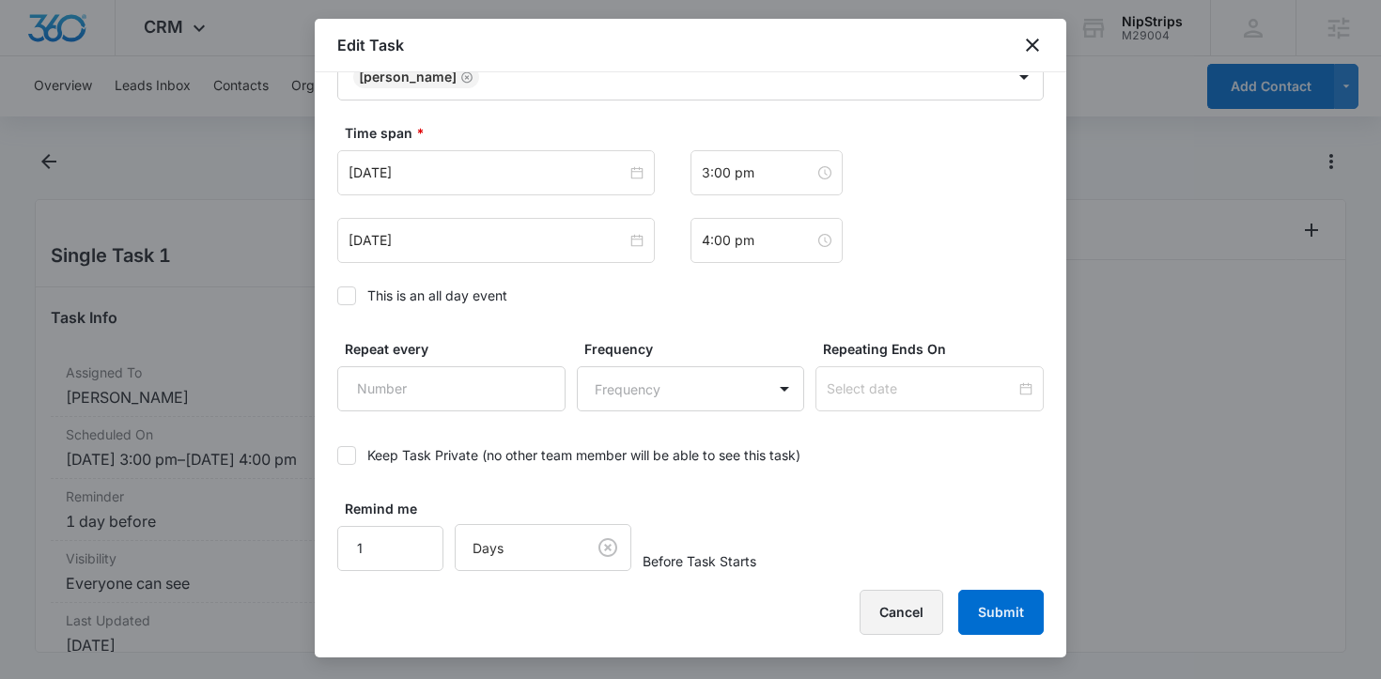
click at [889, 611] on button "Cancel" at bounding box center [901, 612] width 84 height 45
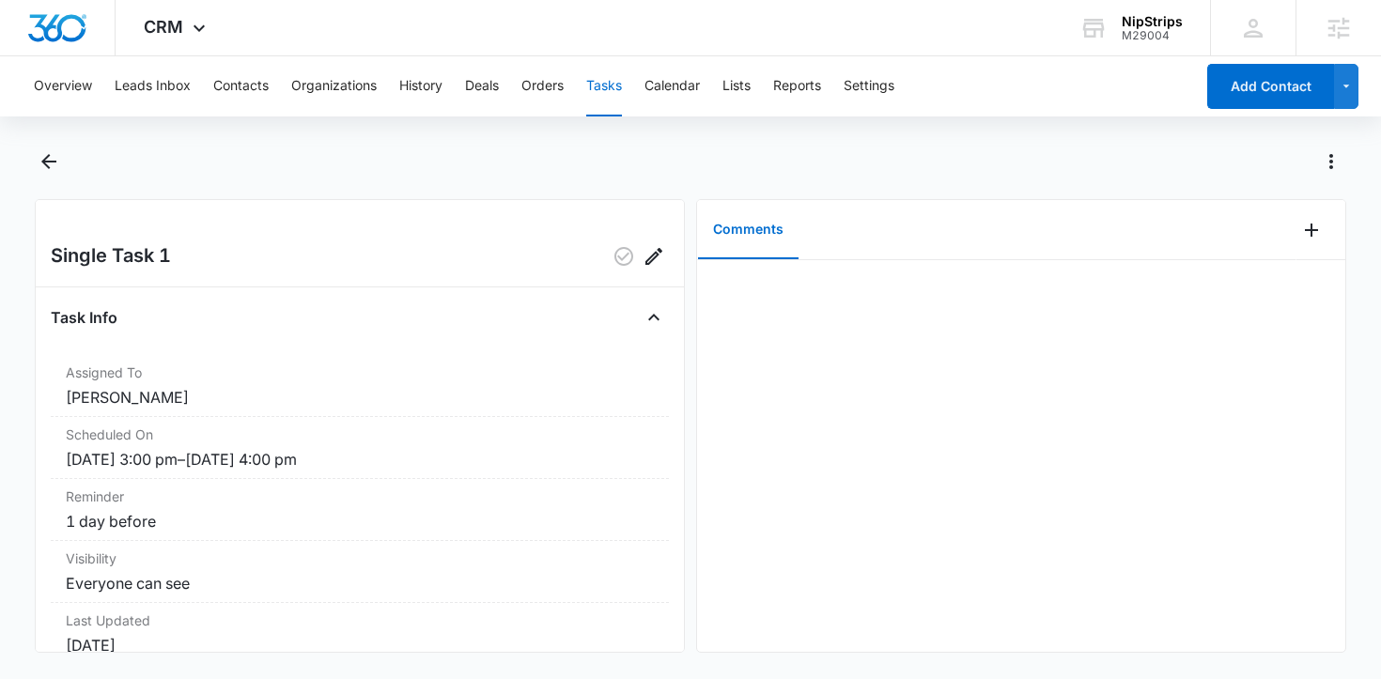
click at [588, 90] on button "Tasks" at bounding box center [604, 86] width 36 height 60
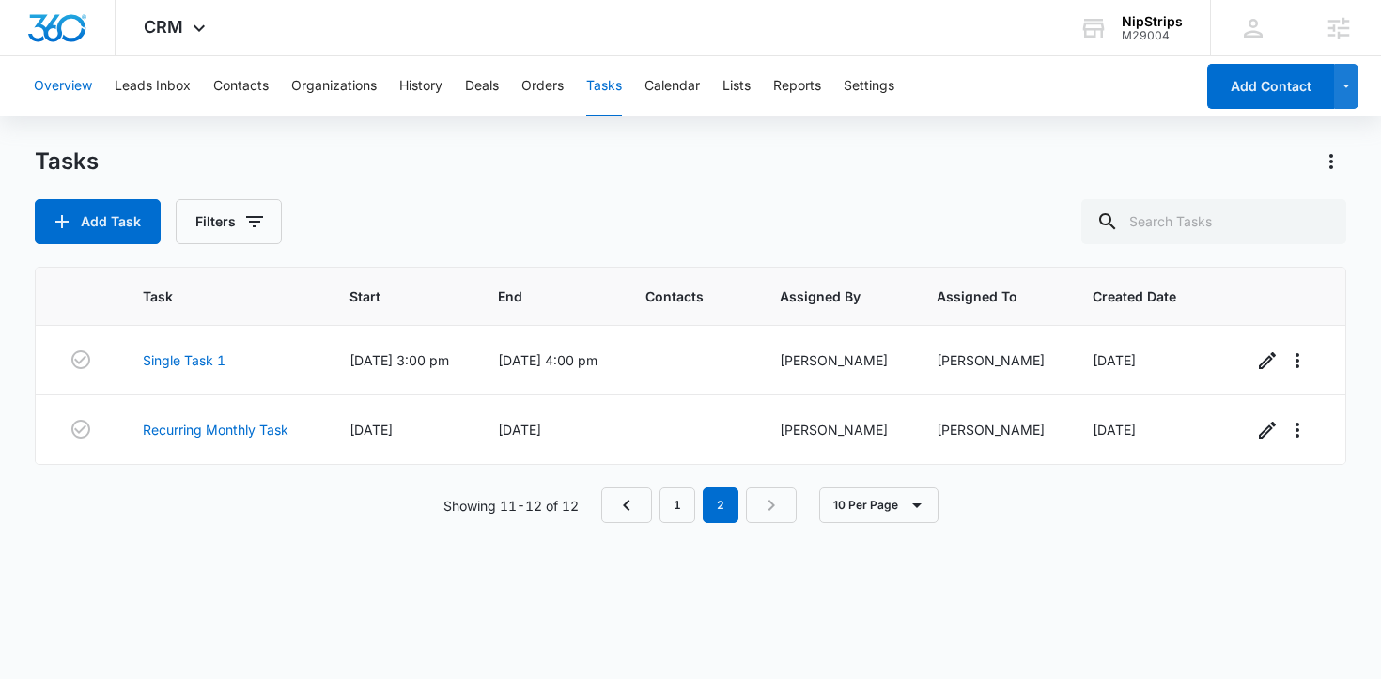
click at [65, 97] on button "Overview" at bounding box center [63, 86] width 58 height 60
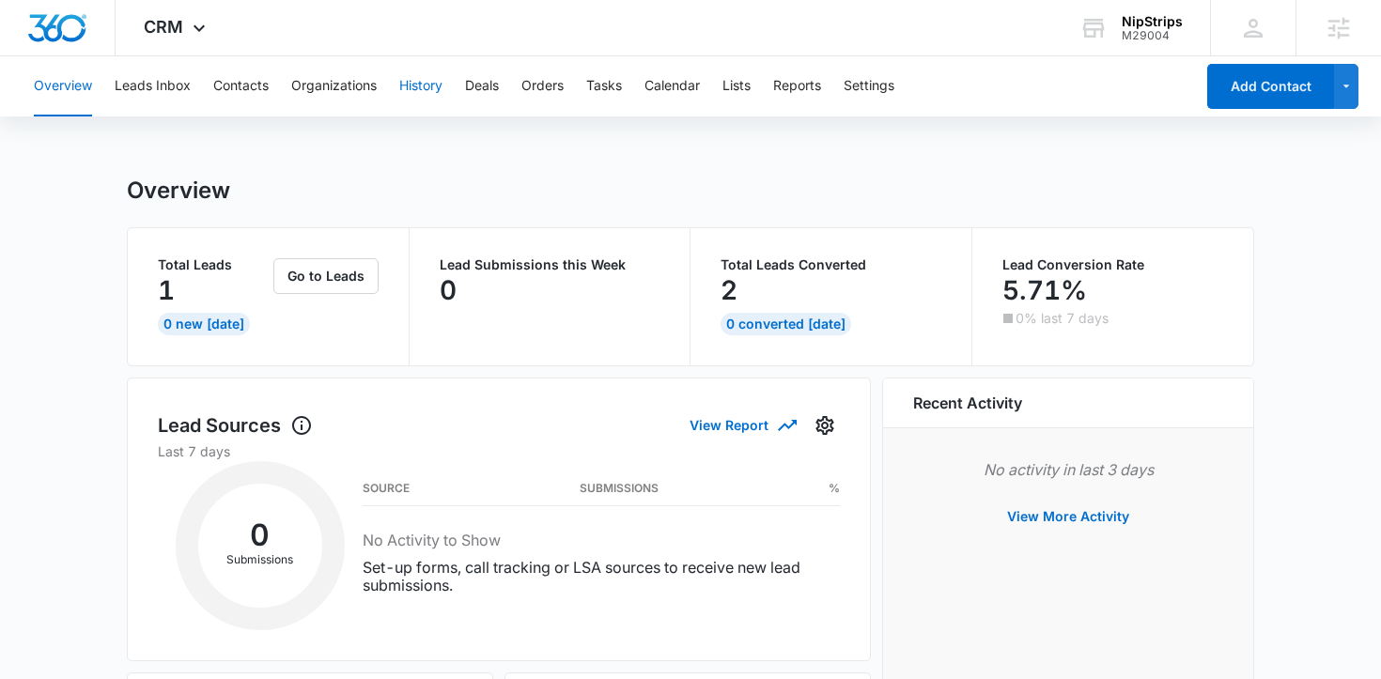
click at [418, 92] on button "History" at bounding box center [420, 86] width 43 height 60
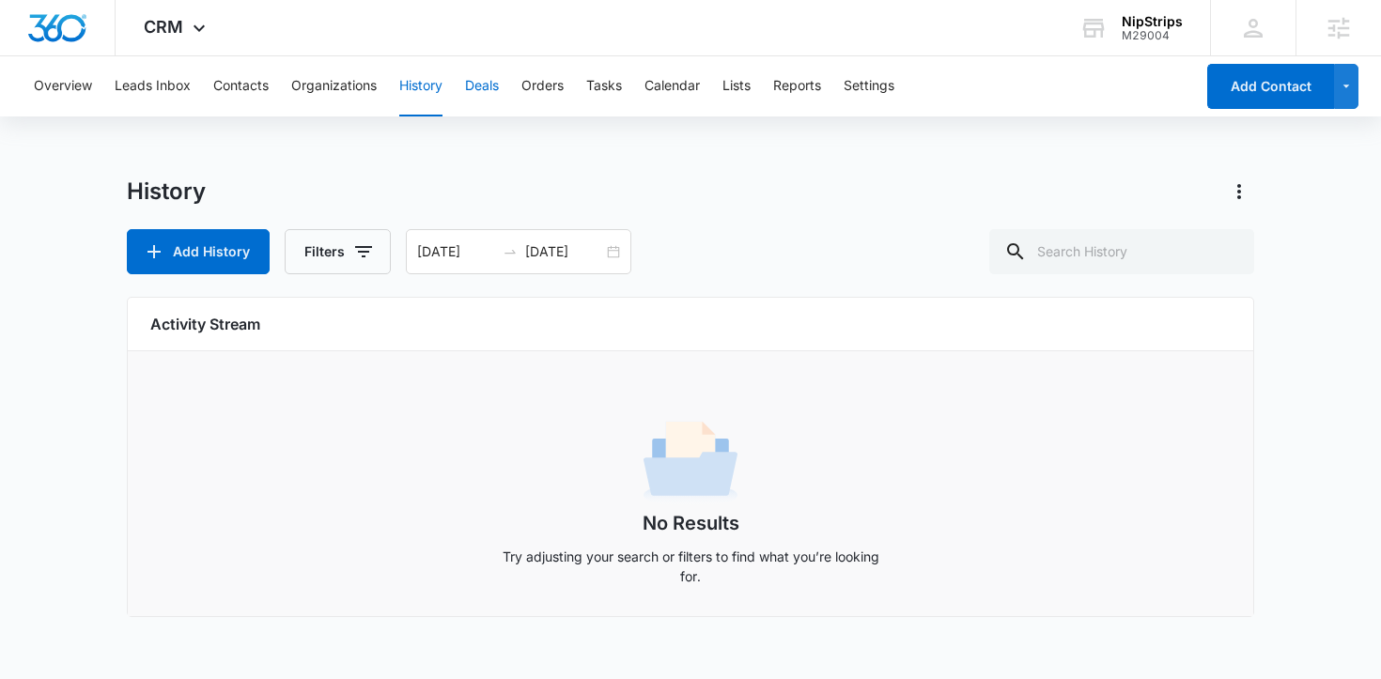
click at [499, 83] on button "Deals" at bounding box center [482, 86] width 34 height 60
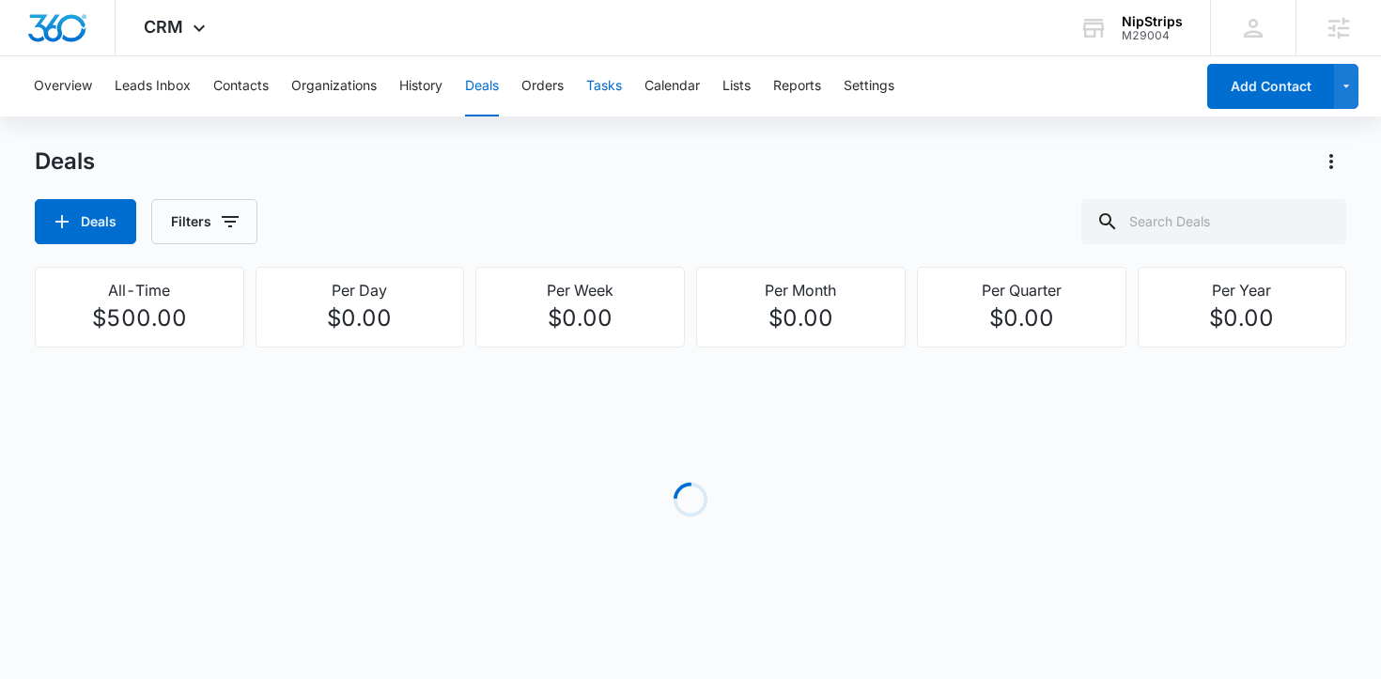
click at [612, 89] on button "Tasks" at bounding box center [604, 86] width 36 height 60
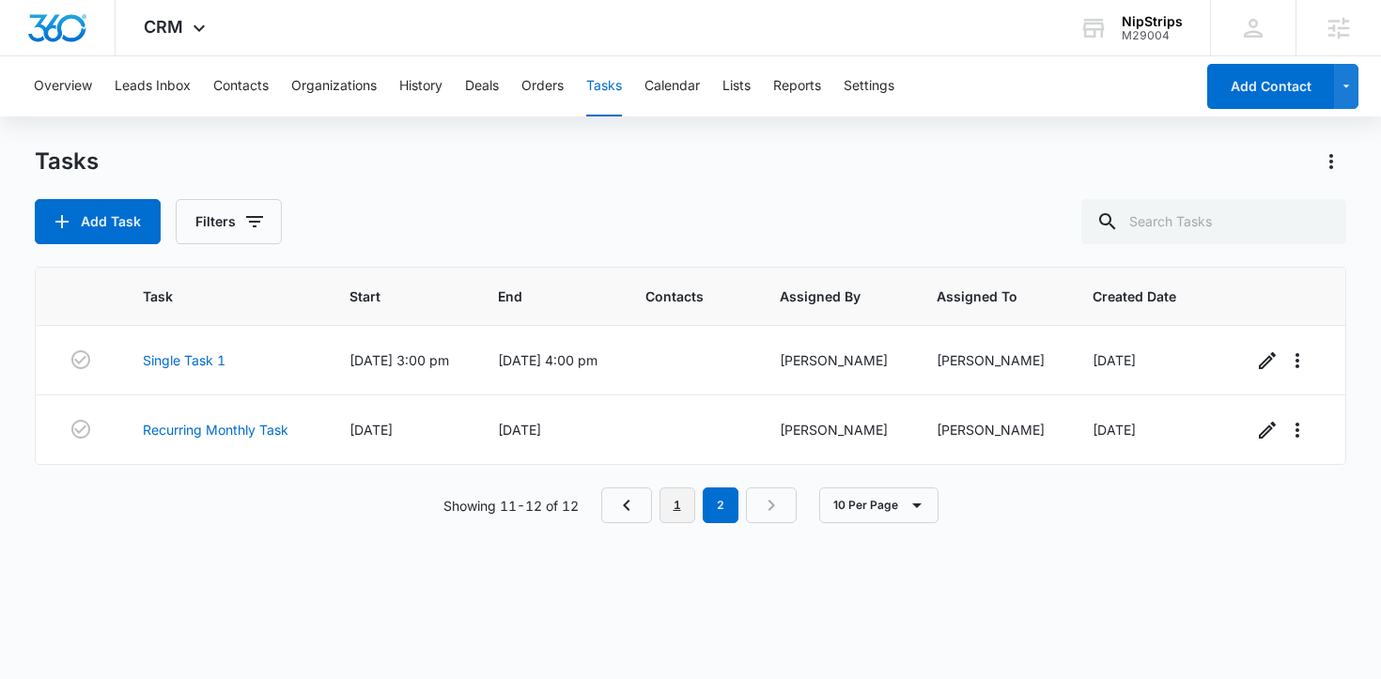
click at [681, 517] on link "1" at bounding box center [677, 505] width 36 height 36
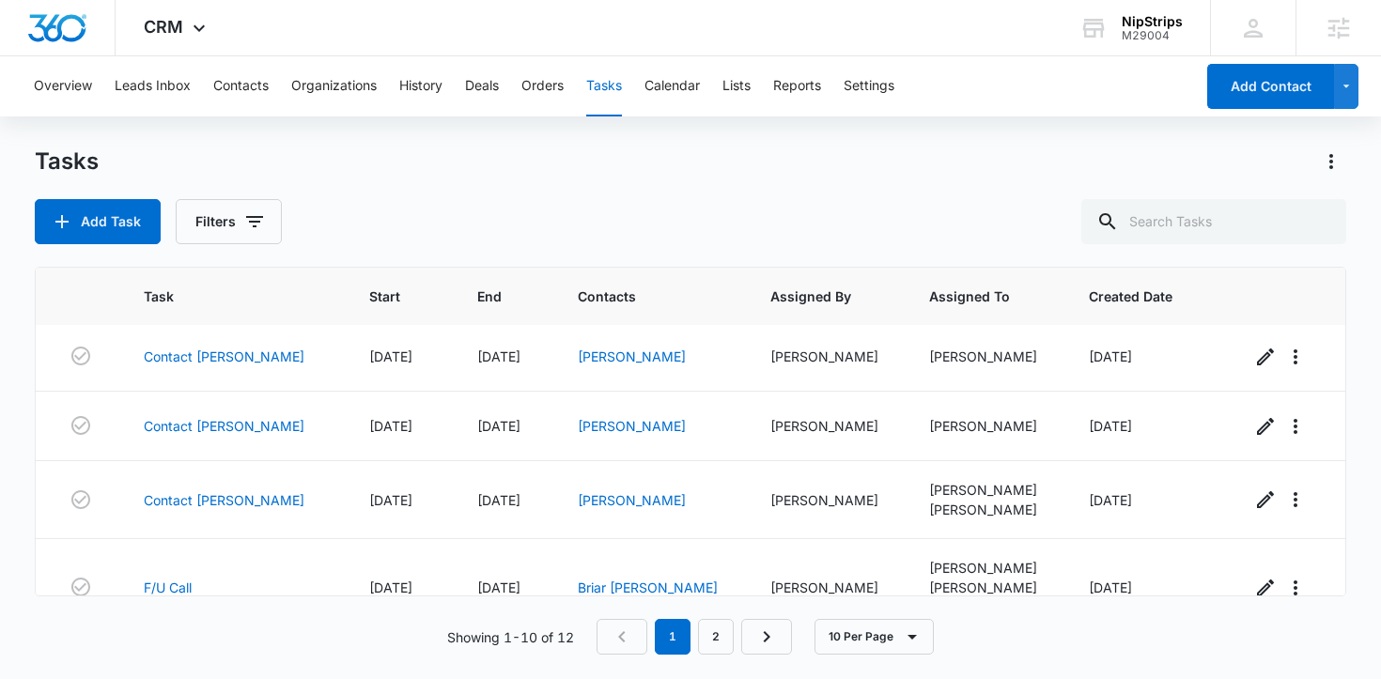
scroll to position [465, 0]
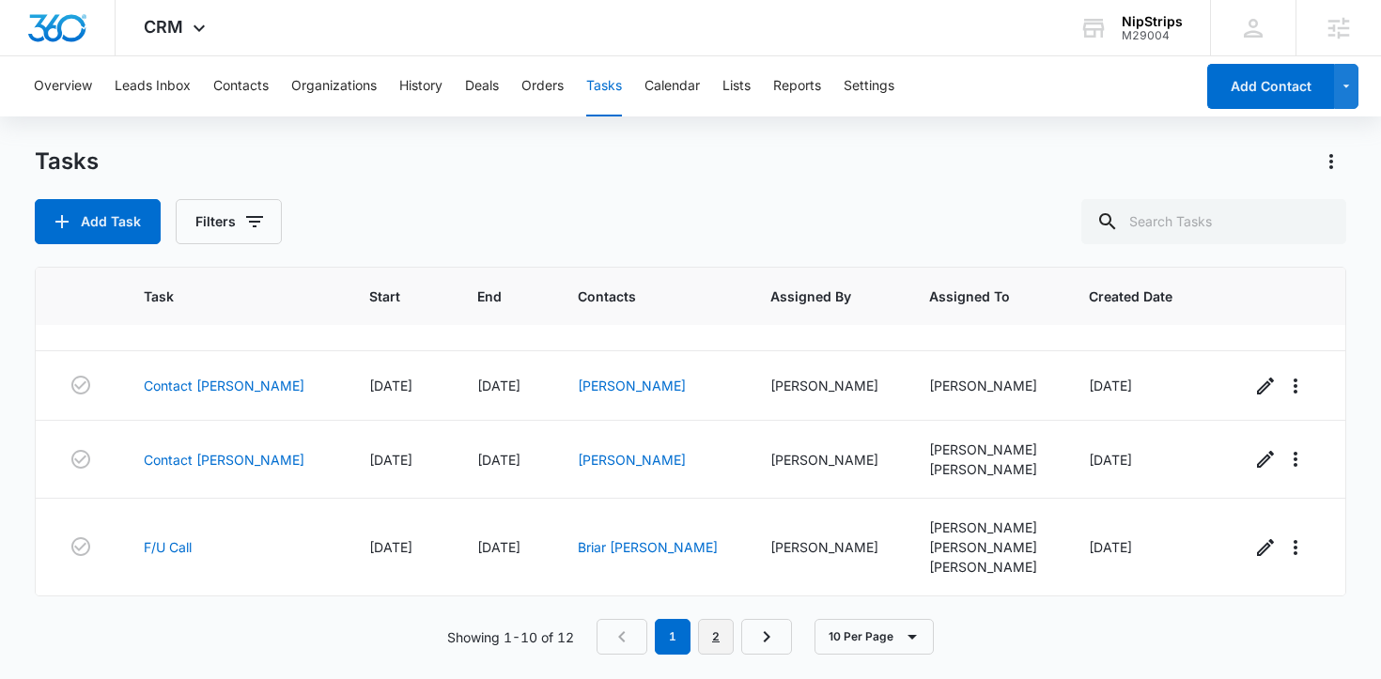
click at [717, 640] on link "2" at bounding box center [716, 637] width 36 height 36
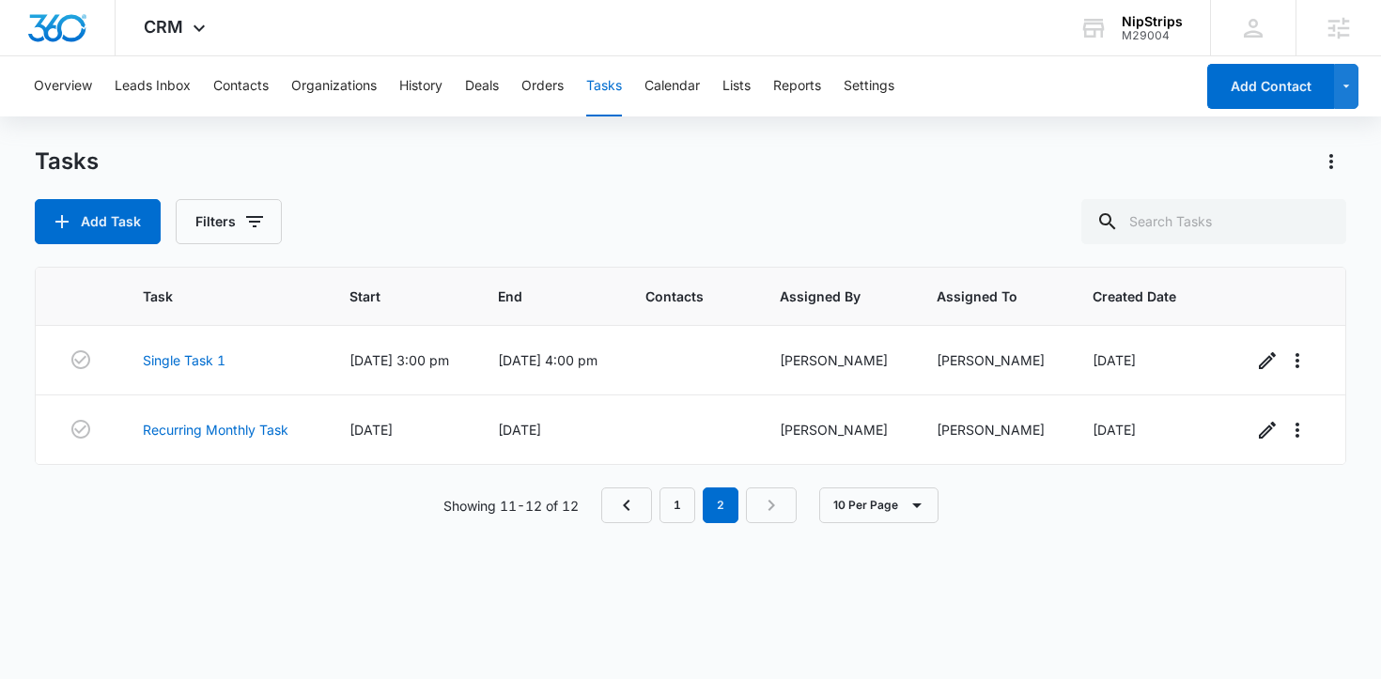
click at [774, 517] on nav "1 2" at bounding box center [698, 505] width 195 height 36
click at [635, 517] on icon "Previous Page" at bounding box center [626, 505] width 23 height 23
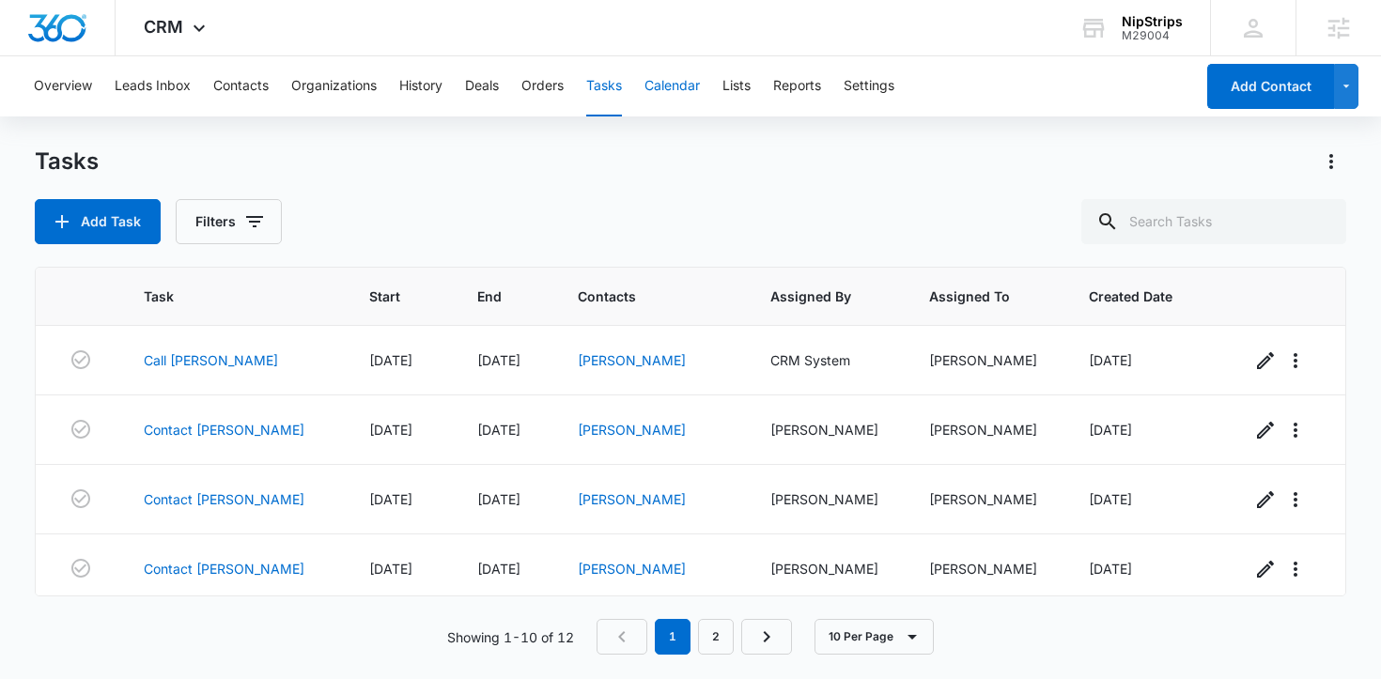
click at [668, 87] on button "Calendar" at bounding box center [671, 86] width 55 height 60
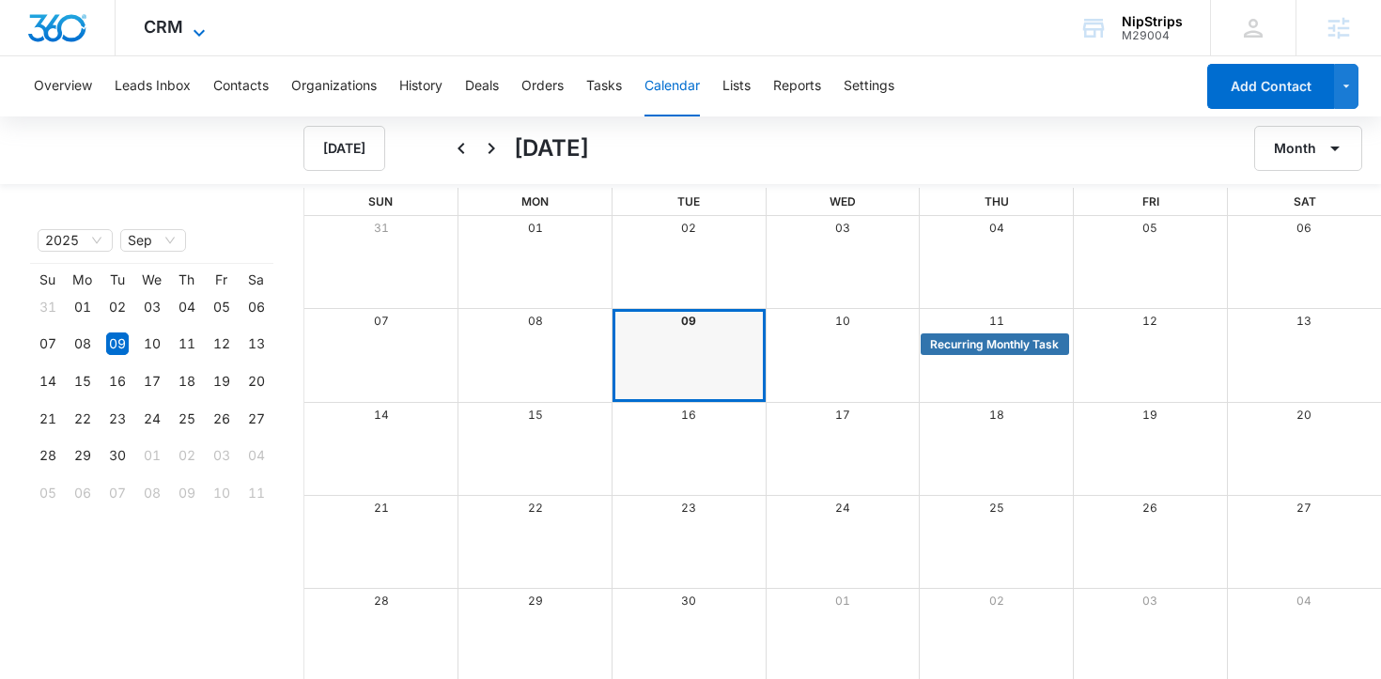
click at [160, 27] on span "CRM" at bounding box center [163, 27] width 39 height 20
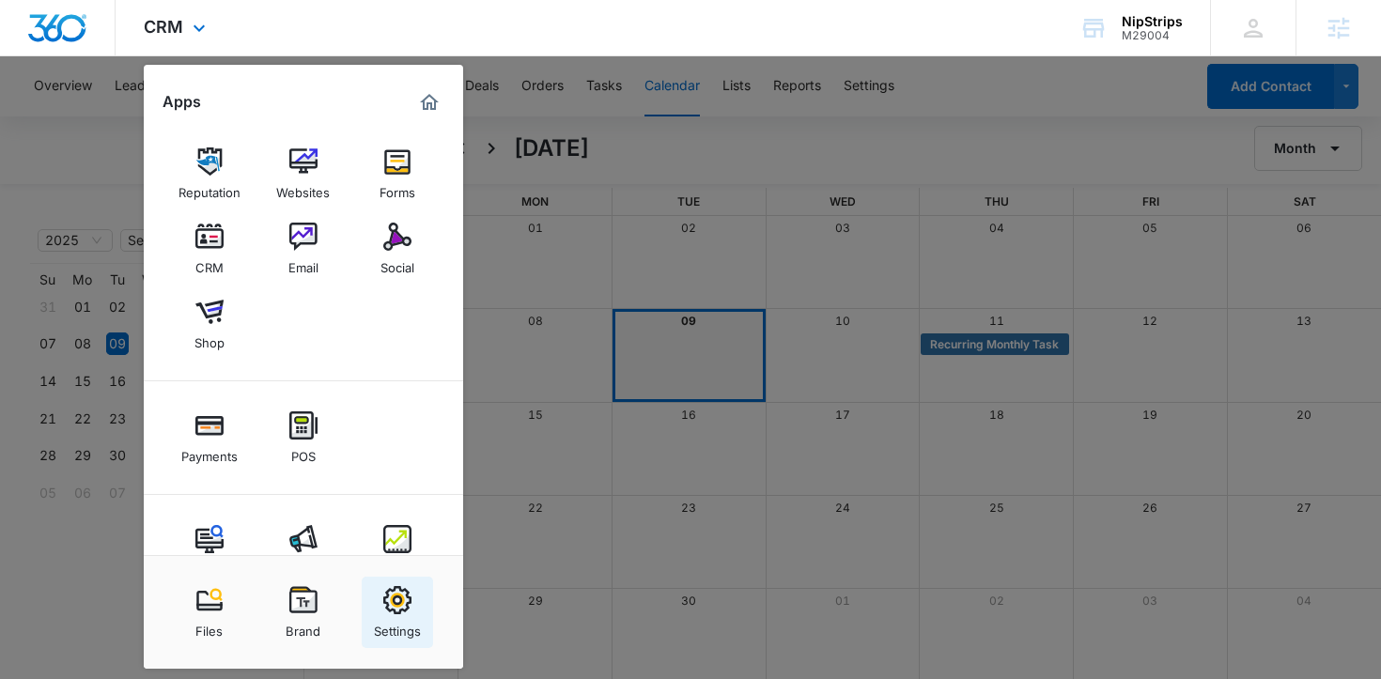
click at [382, 631] on div "Settings" at bounding box center [397, 626] width 47 height 24
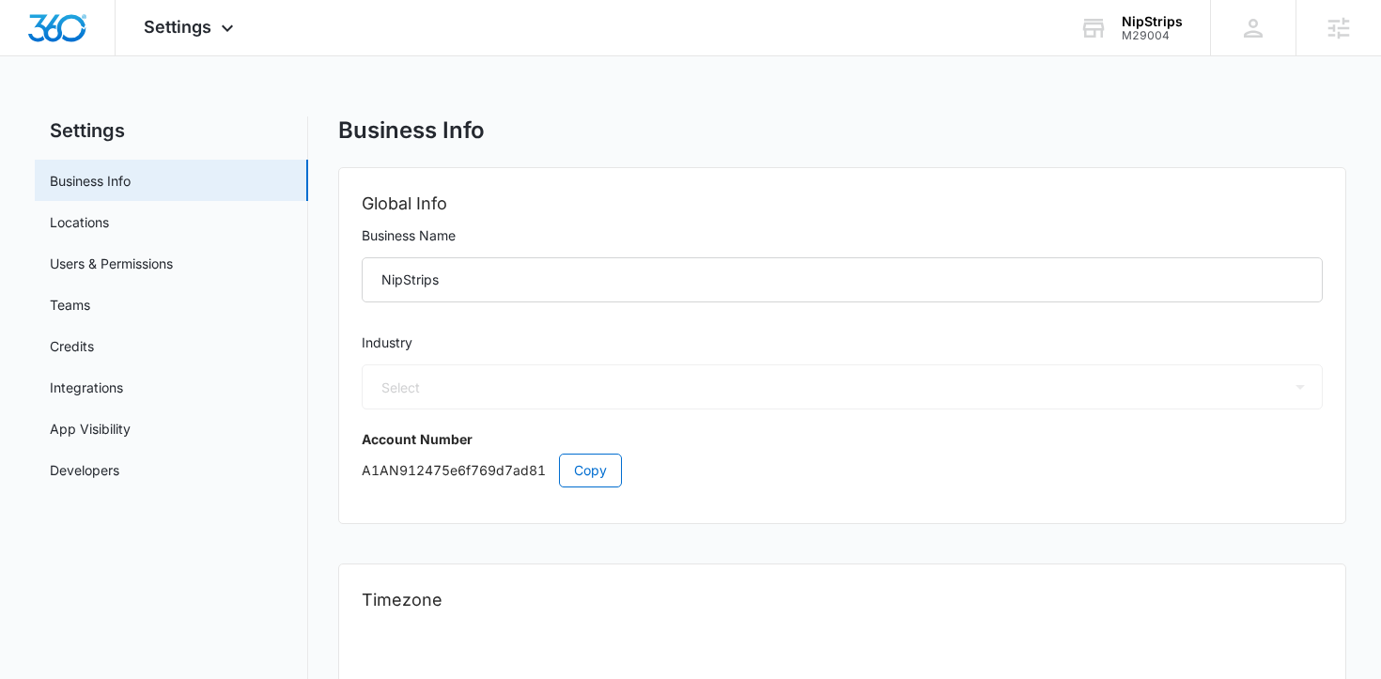
select select "33"
select select "US"
select select "America/New_York"
click at [128, 263] on link "Users & Permissions" at bounding box center [111, 264] width 123 height 20
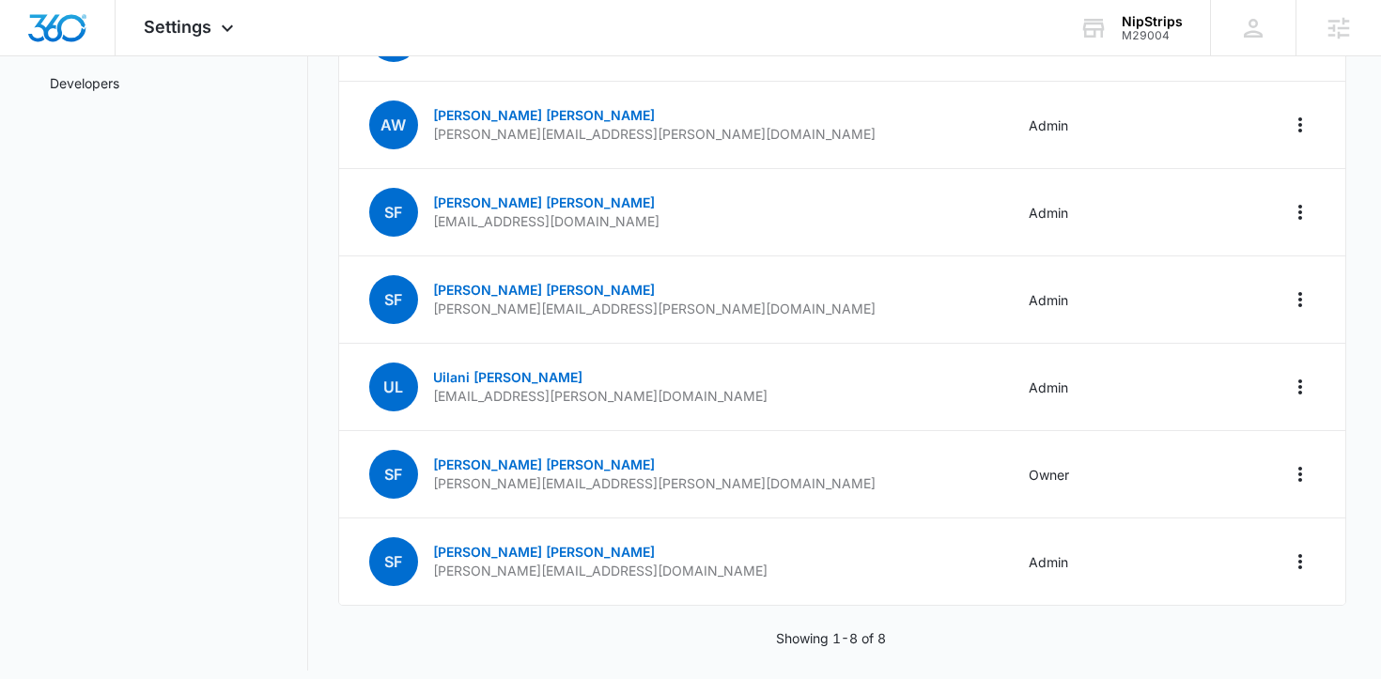
scroll to position [390, 0]
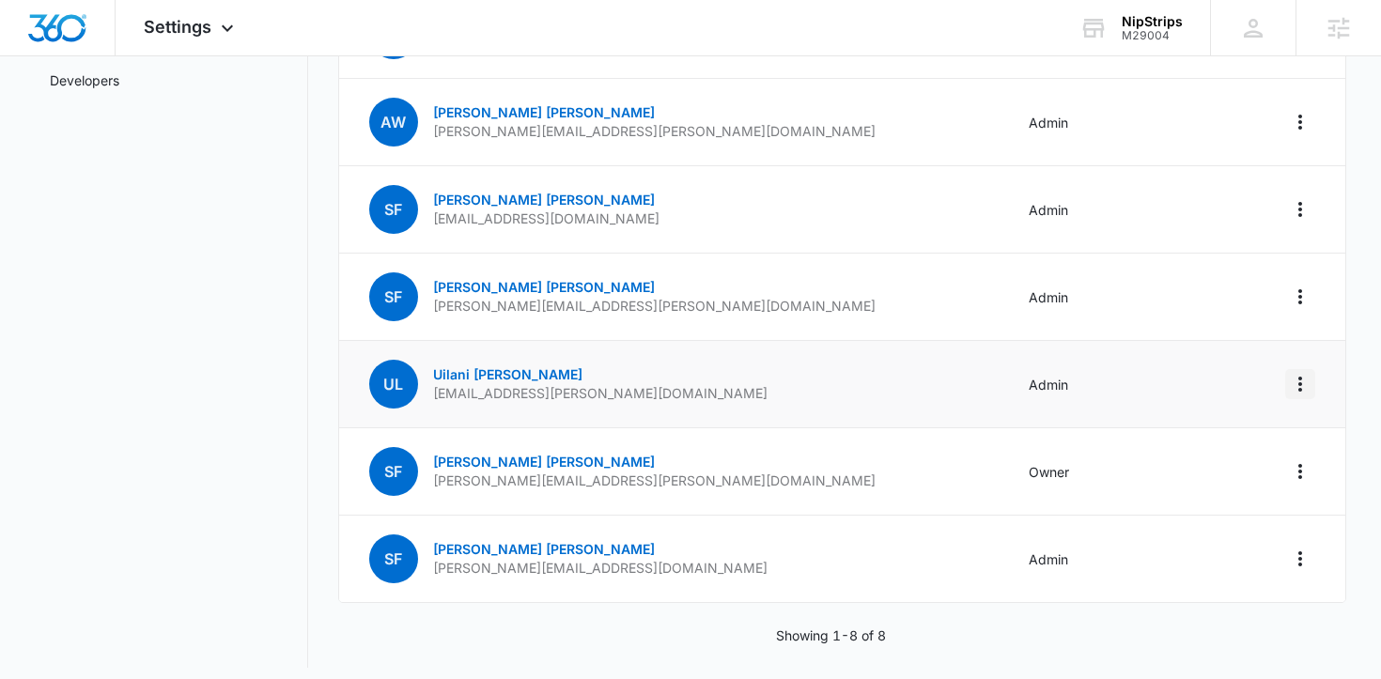
click at [1293, 382] on icon "Actions" at bounding box center [1299, 384] width 23 height 23
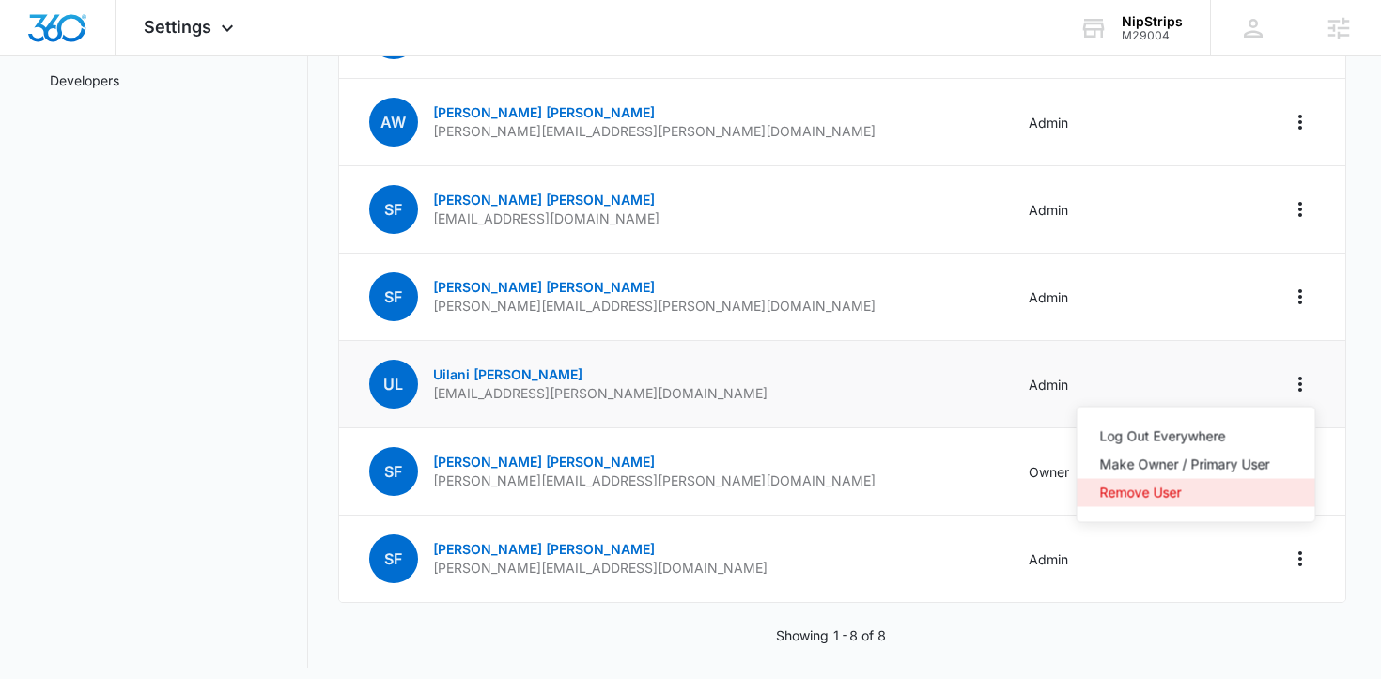
click at [1154, 496] on div "Remove User" at bounding box center [1185, 492] width 170 height 13
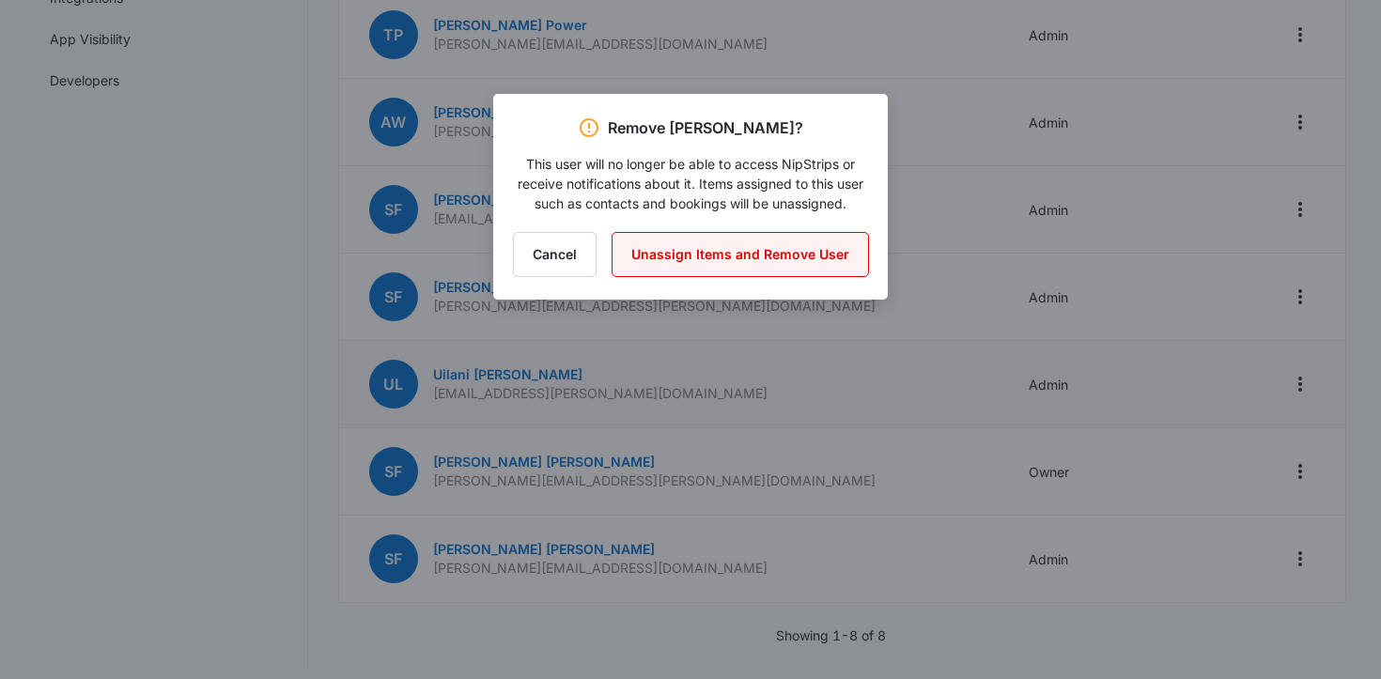
click at [753, 244] on button "Unassign Items and Remove User" at bounding box center [739, 254] width 257 height 45
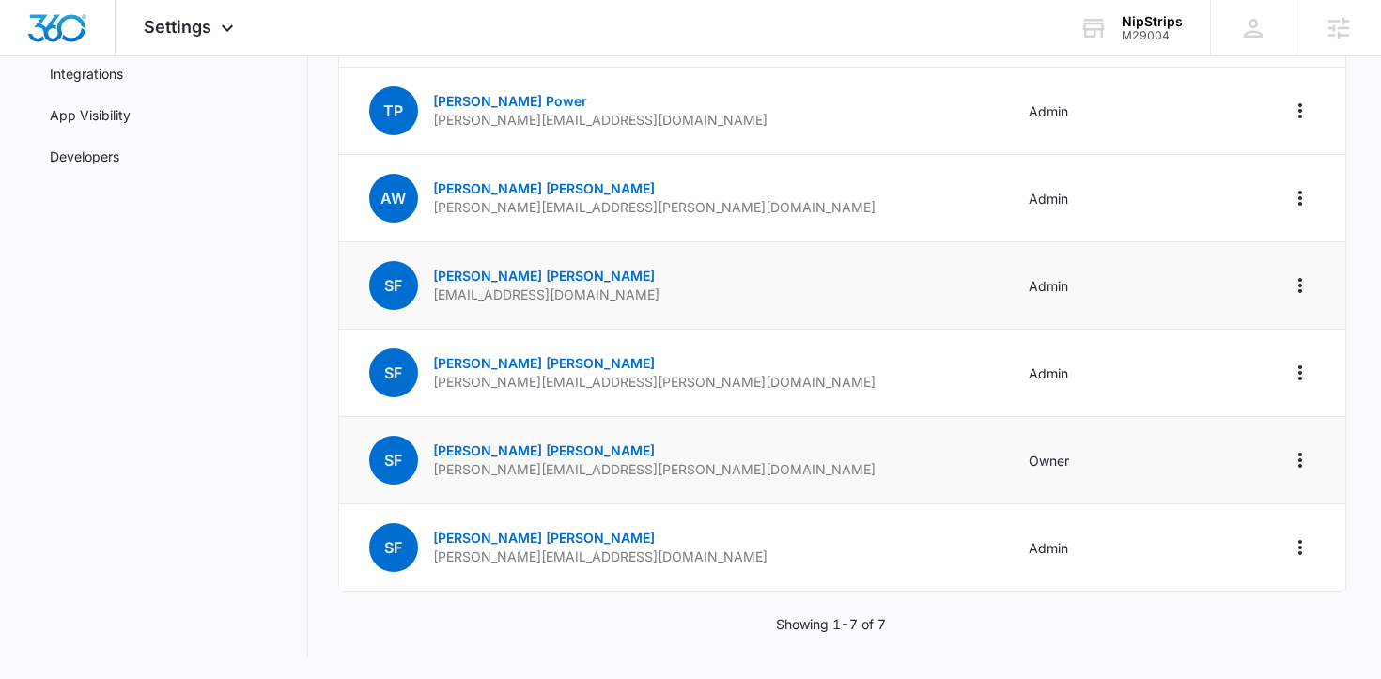
scroll to position [0, 0]
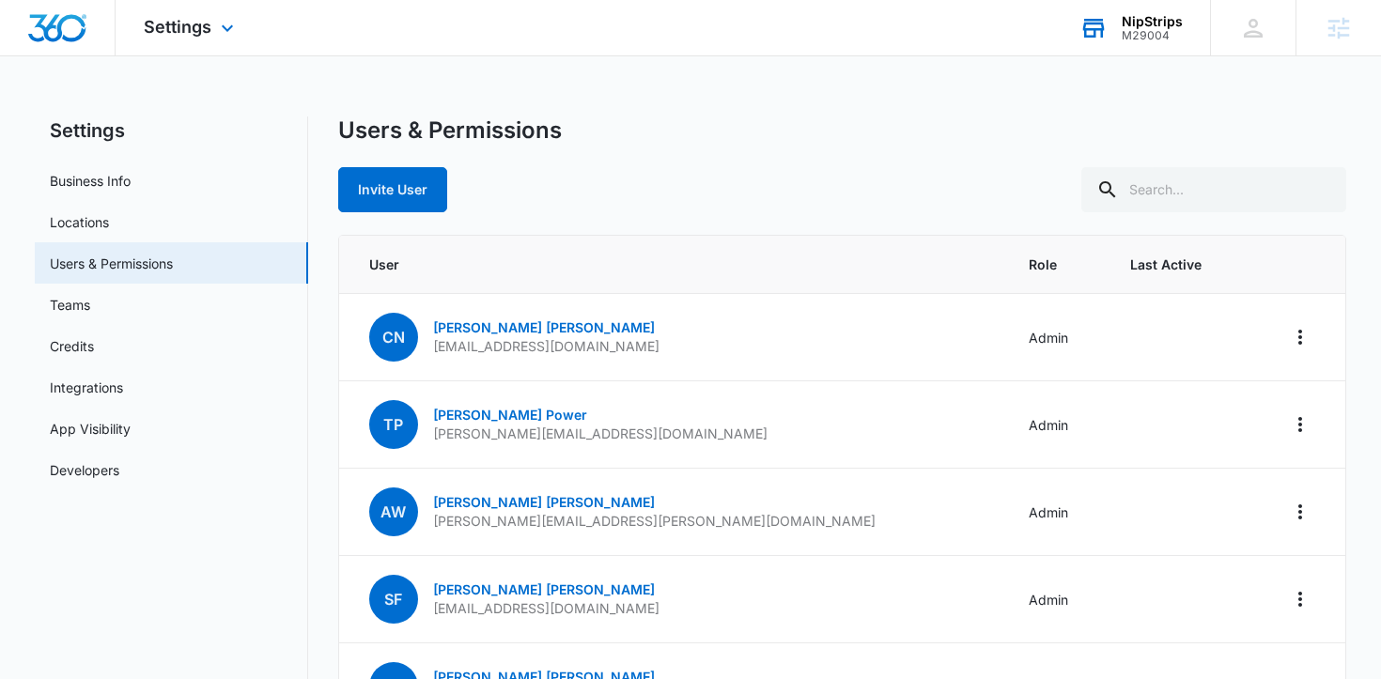
click at [1148, 30] on div "M29004" at bounding box center [1151, 35] width 61 height 13
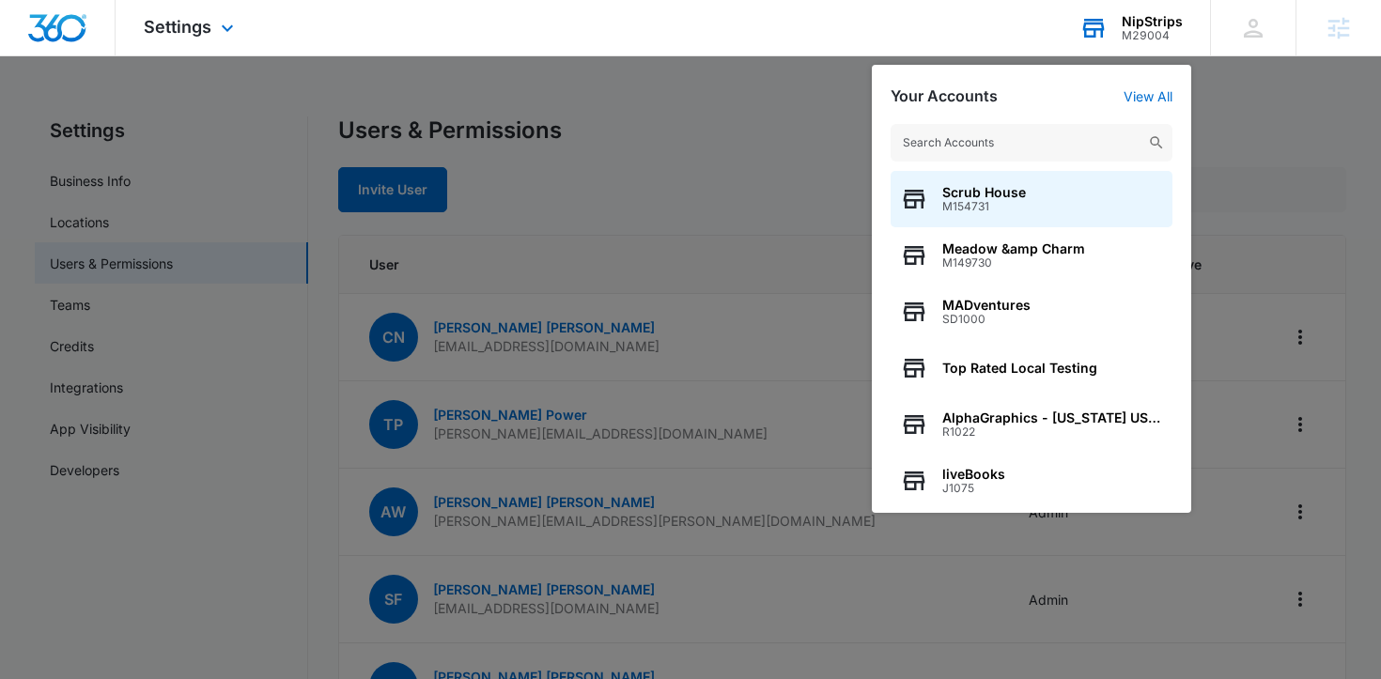
click at [1010, 153] on input "text" at bounding box center [1031, 143] width 282 height 38
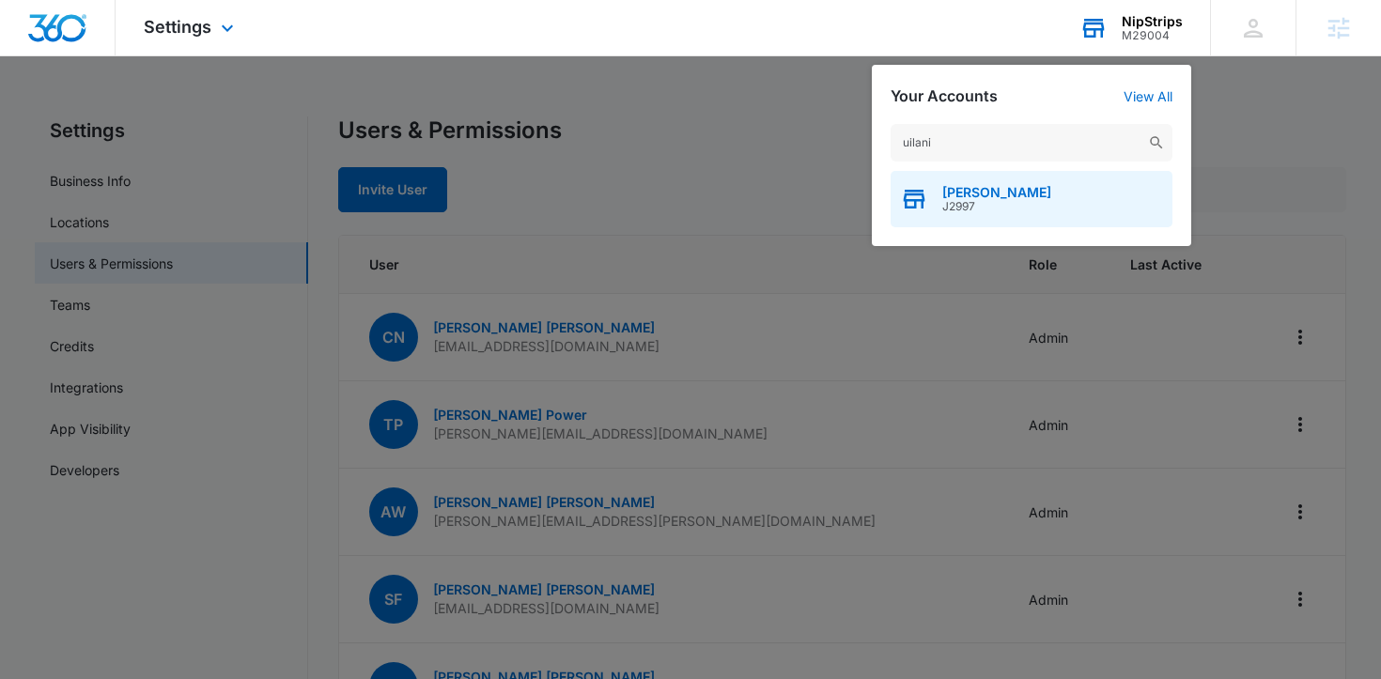
type input "uilani"
click at [982, 193] on span "[PERSON_NAME]" at bounding box center [996, 192] width 109 height 15
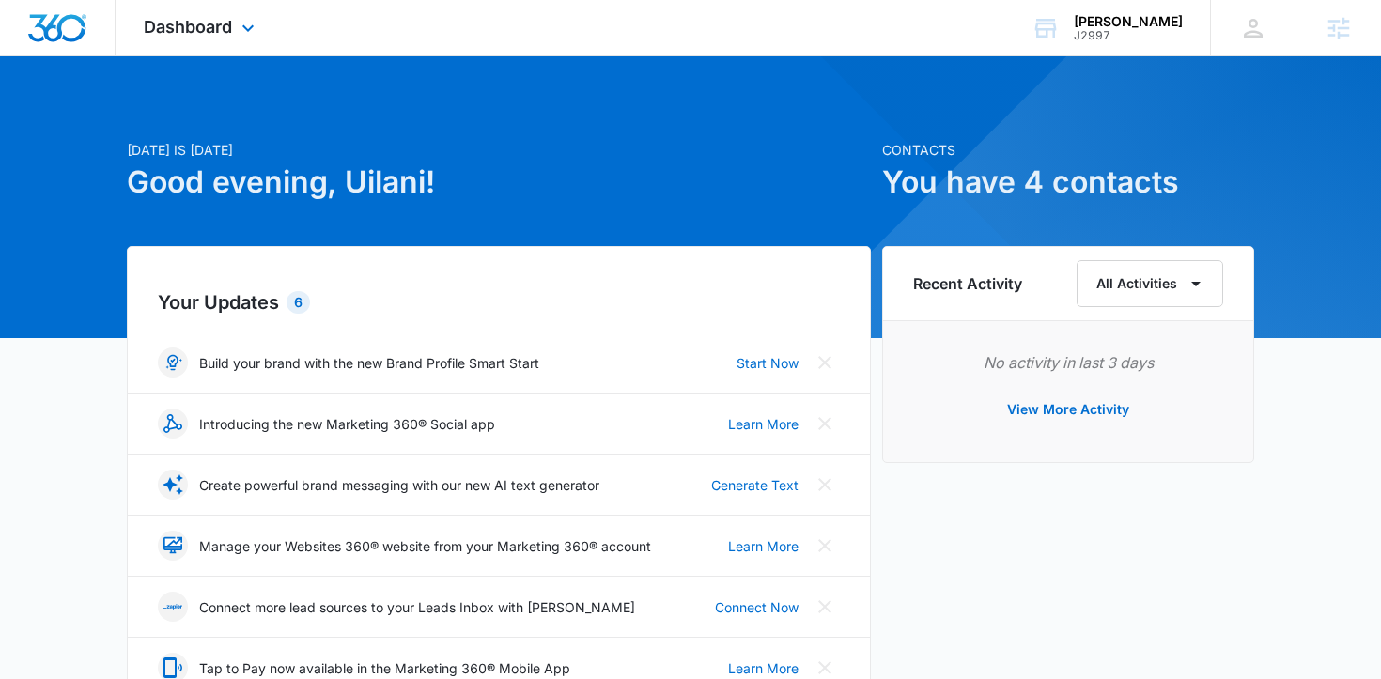
click at [230, 40] on div "Dashboard Apps Websites Forms CRM Email Social Shop Scheduling Payments POS Con…" at bounding box center [202, 27] width 172 height 55
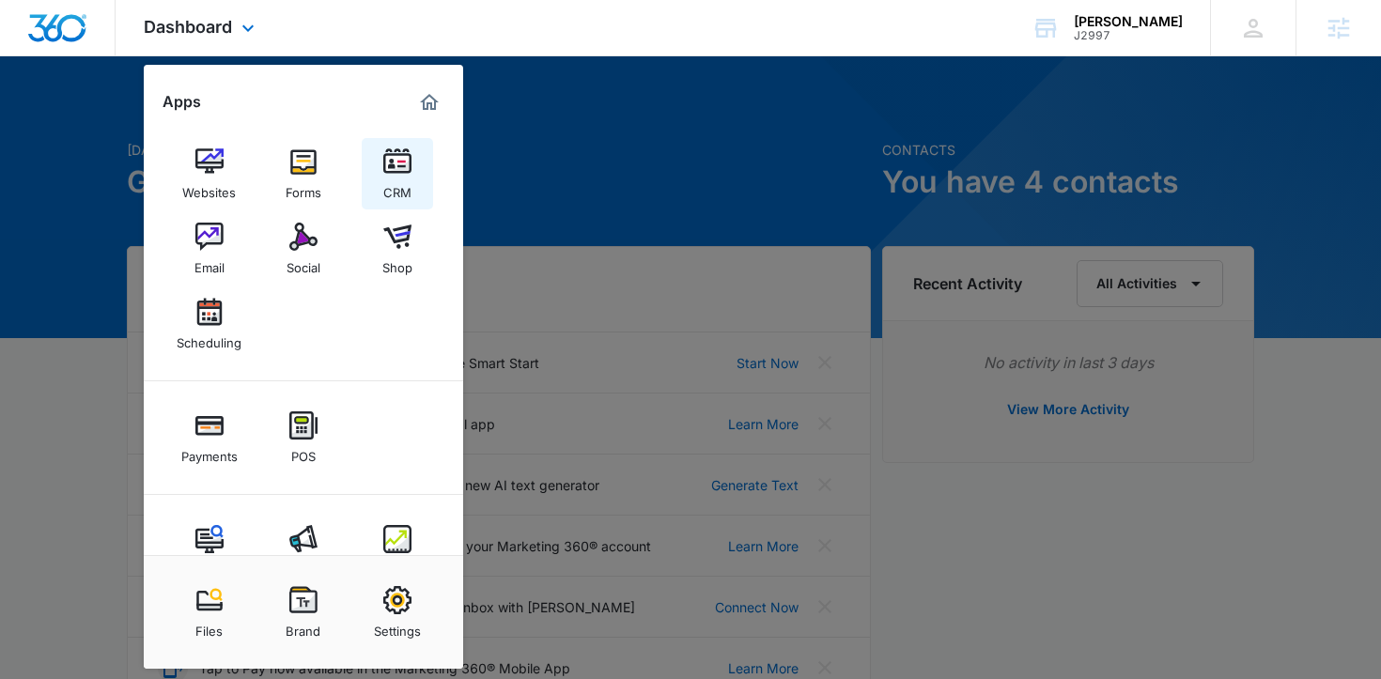
click at [391, 165] on img at bounding box center [397, 161] width 28 height 28
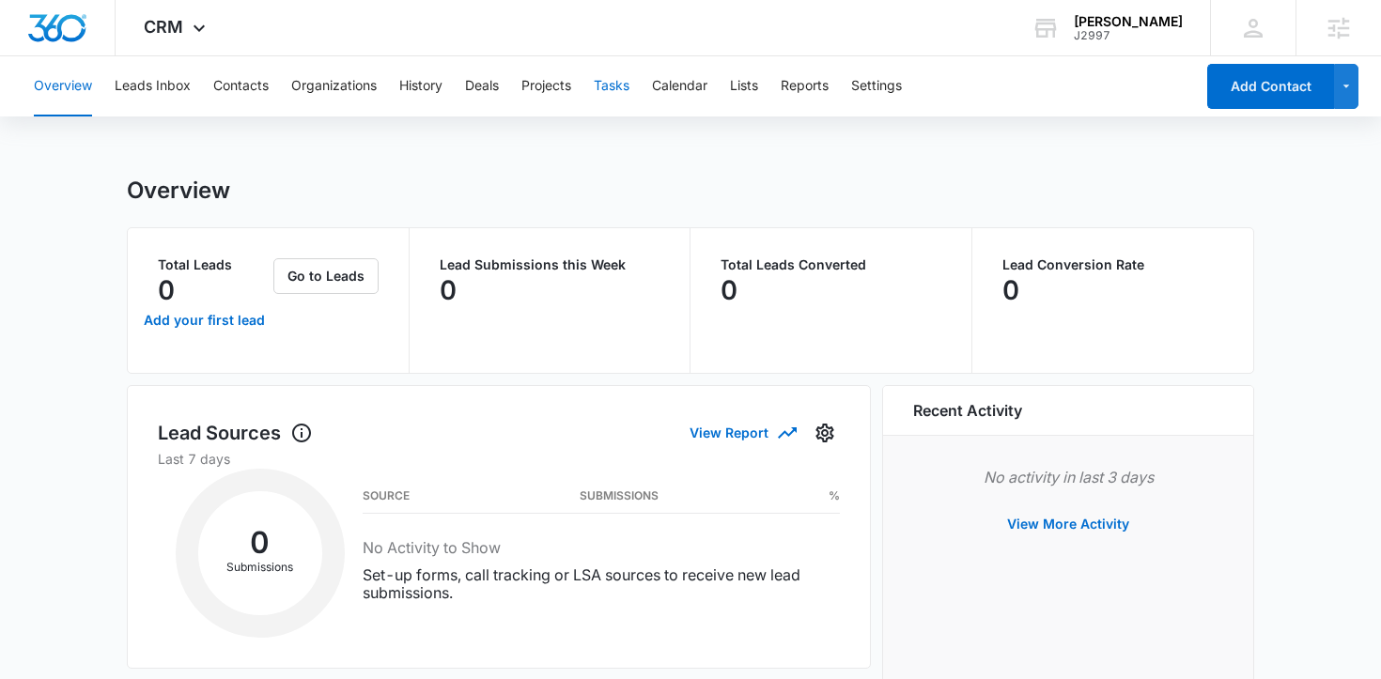
click at [625, 90] on button "Tasks" at bounding box center [612, 86] width 36 height 60
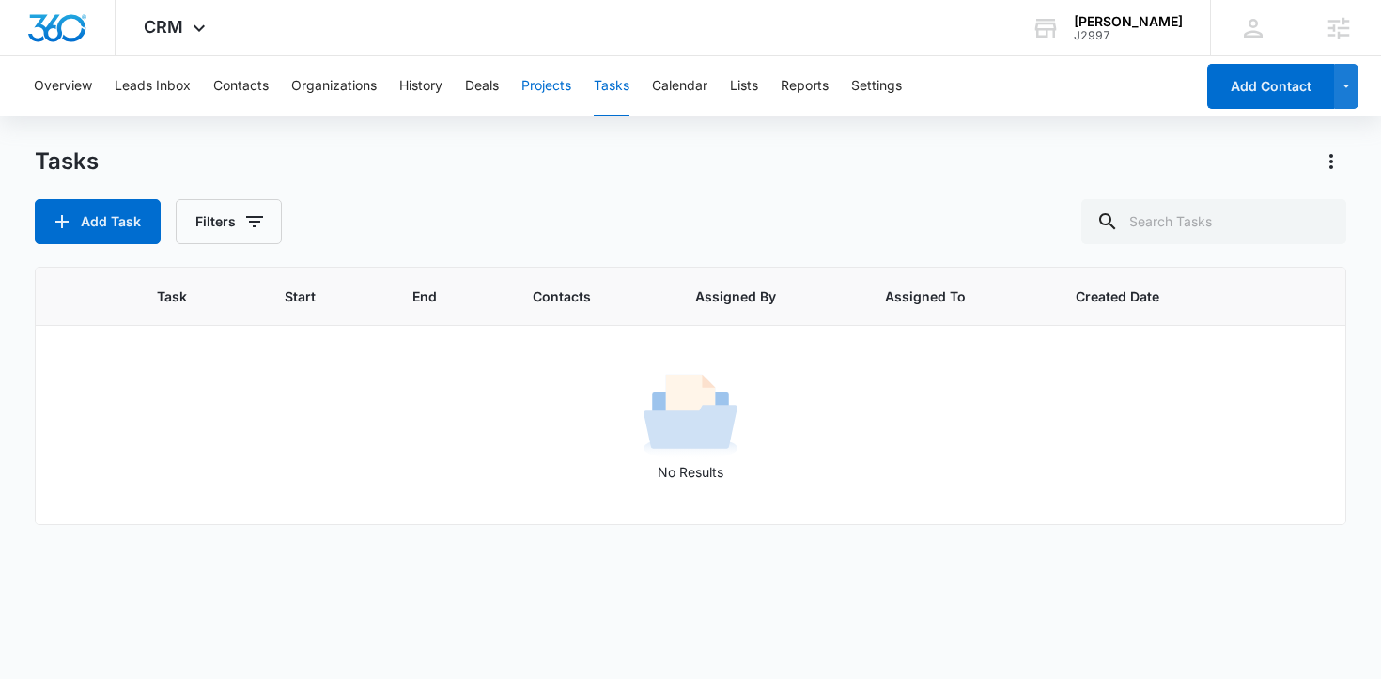
click at [558, 95] on button "Projects" at bounding box center [546, 86] width 50 height 60
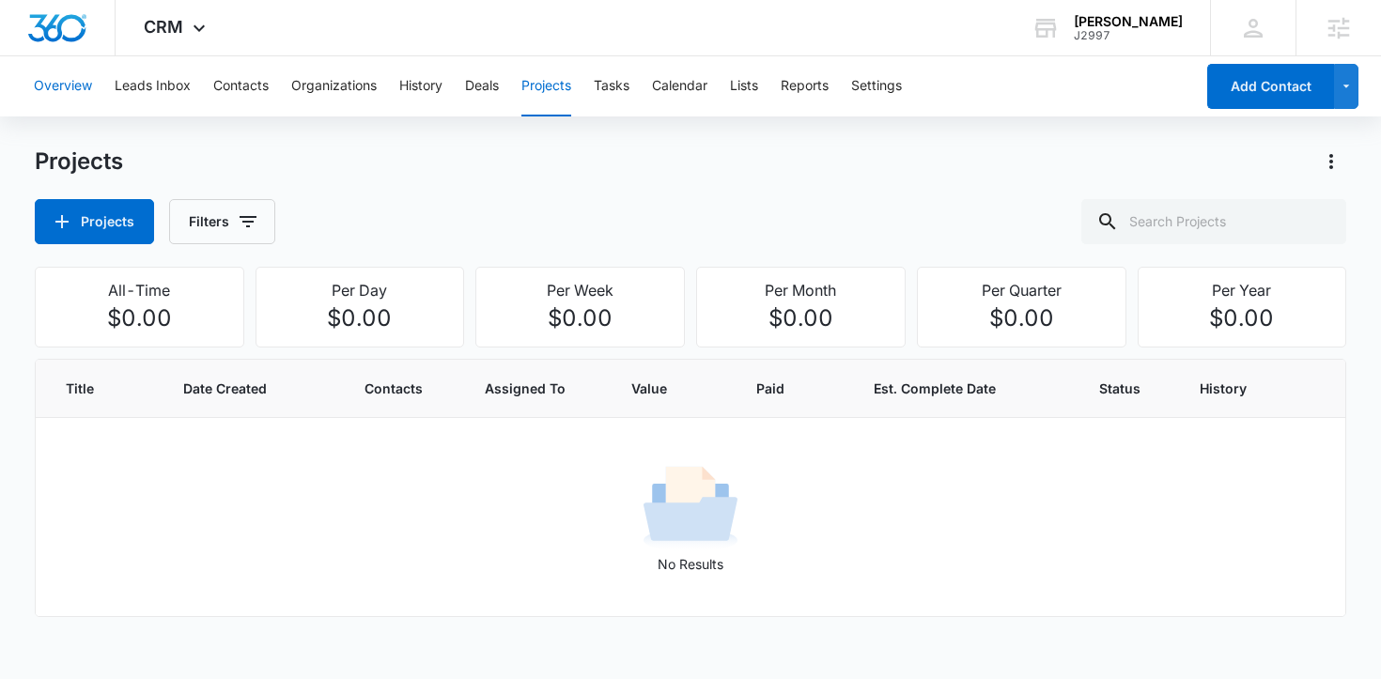
click at [61, 85] on button "Overview" at bounding box center [63, 86] width 58 height 60
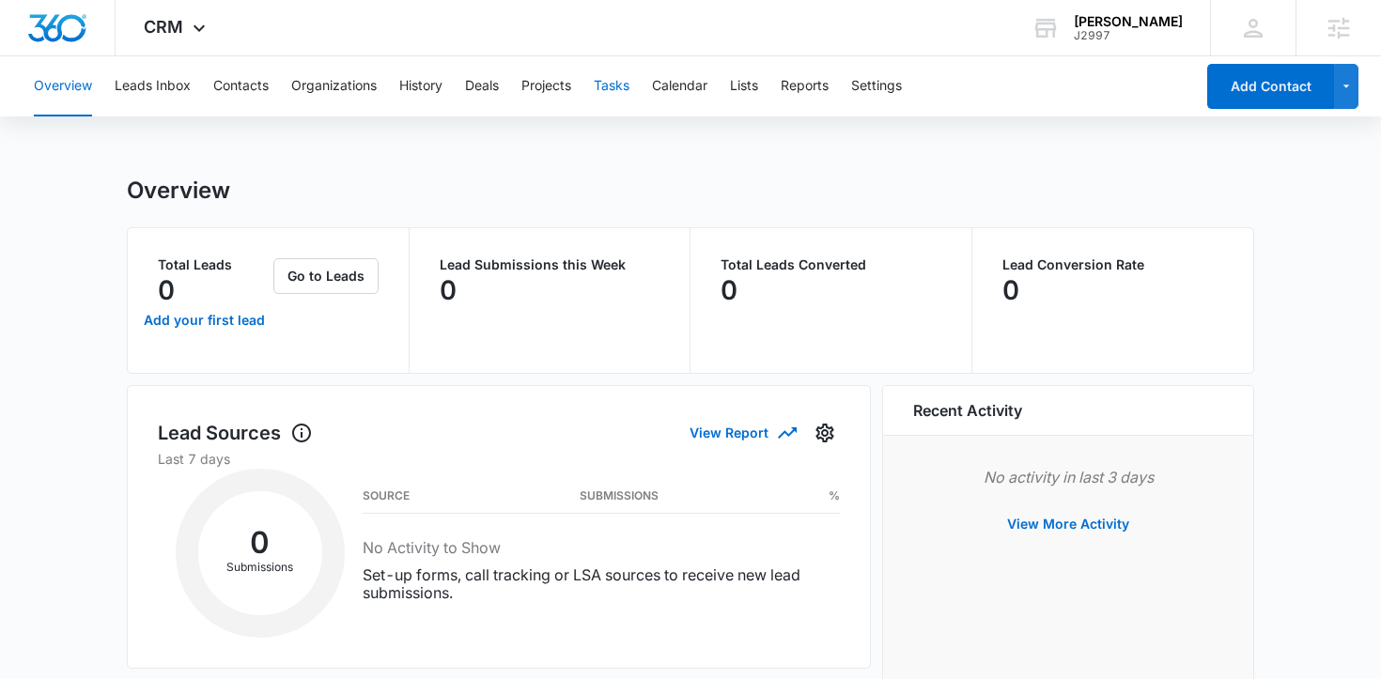
click at [619, 97] on button "Tasks" at bounding box center [612, 86] width 36 height 60
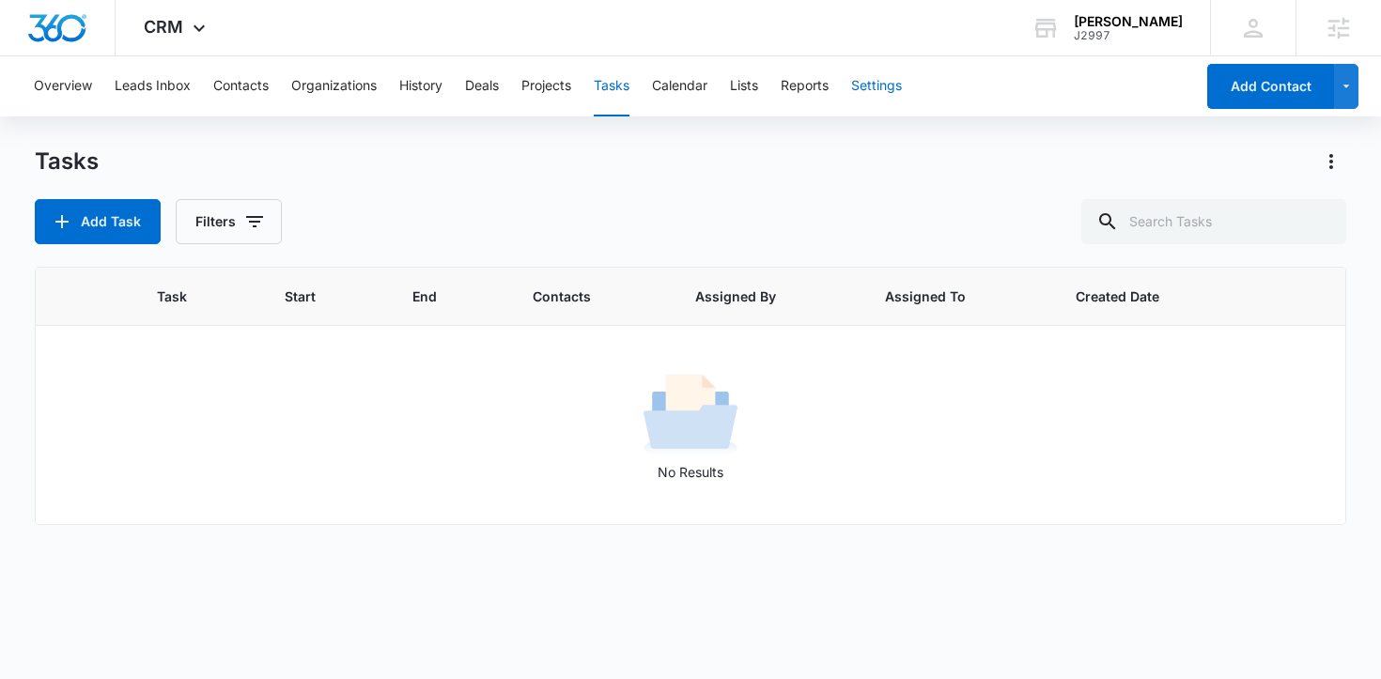
click at [863, 94] on button "Settings" at bounding box center [876, 86] width 51 height 60
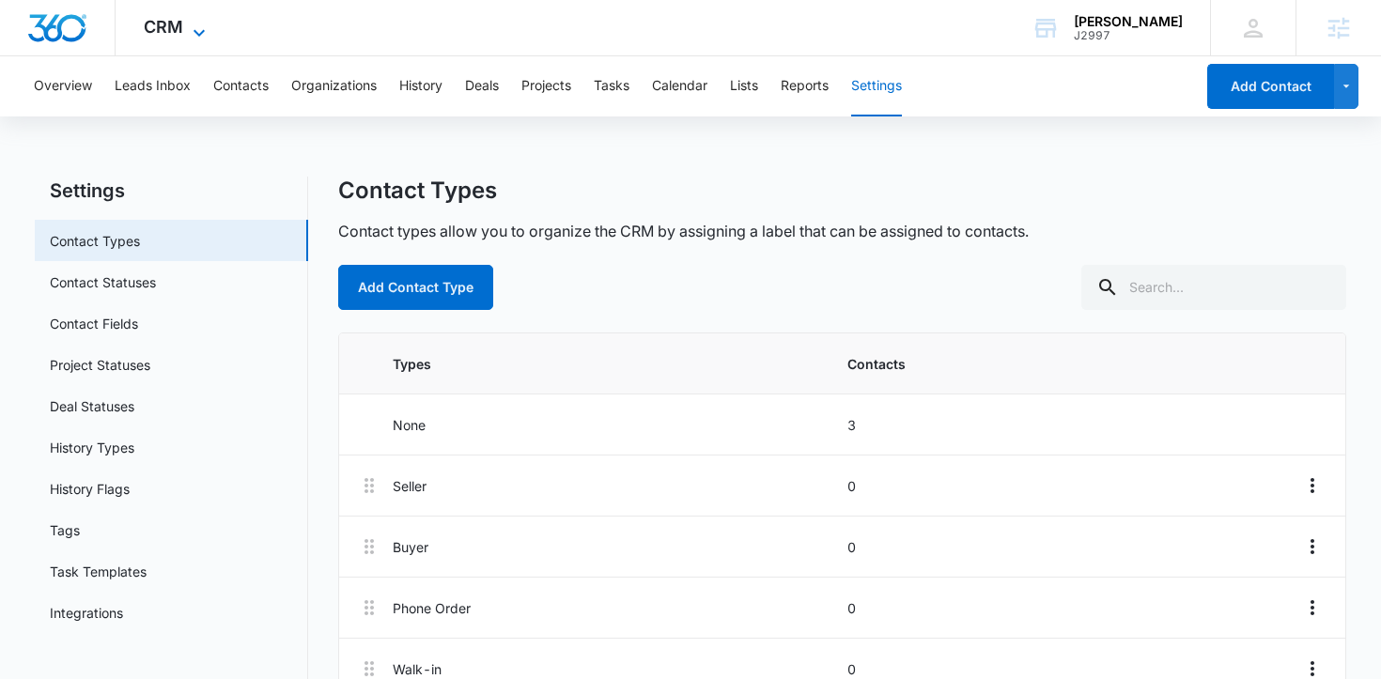
click at [164, 31] on span "CRM" at bounding box center [163, 27] width 39 height 20
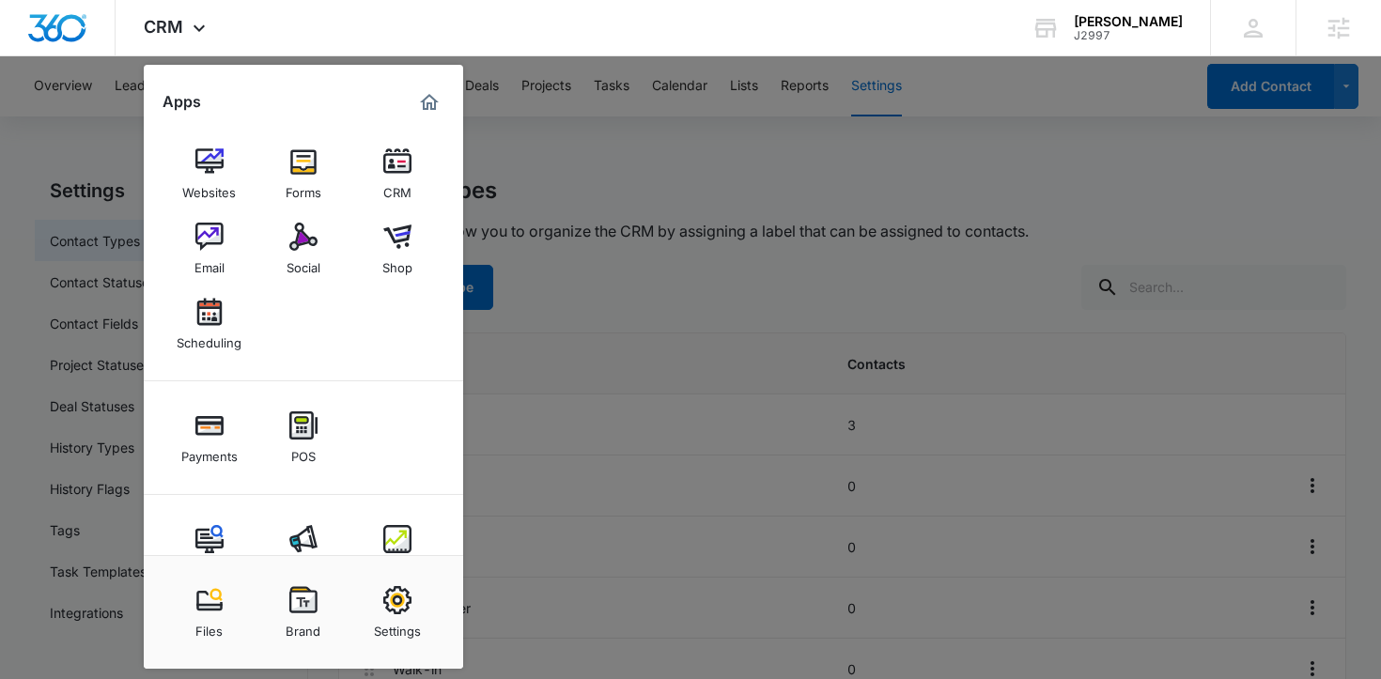
click at [756, 156] on div at bounding box center [690, 339] width 1381 height 679
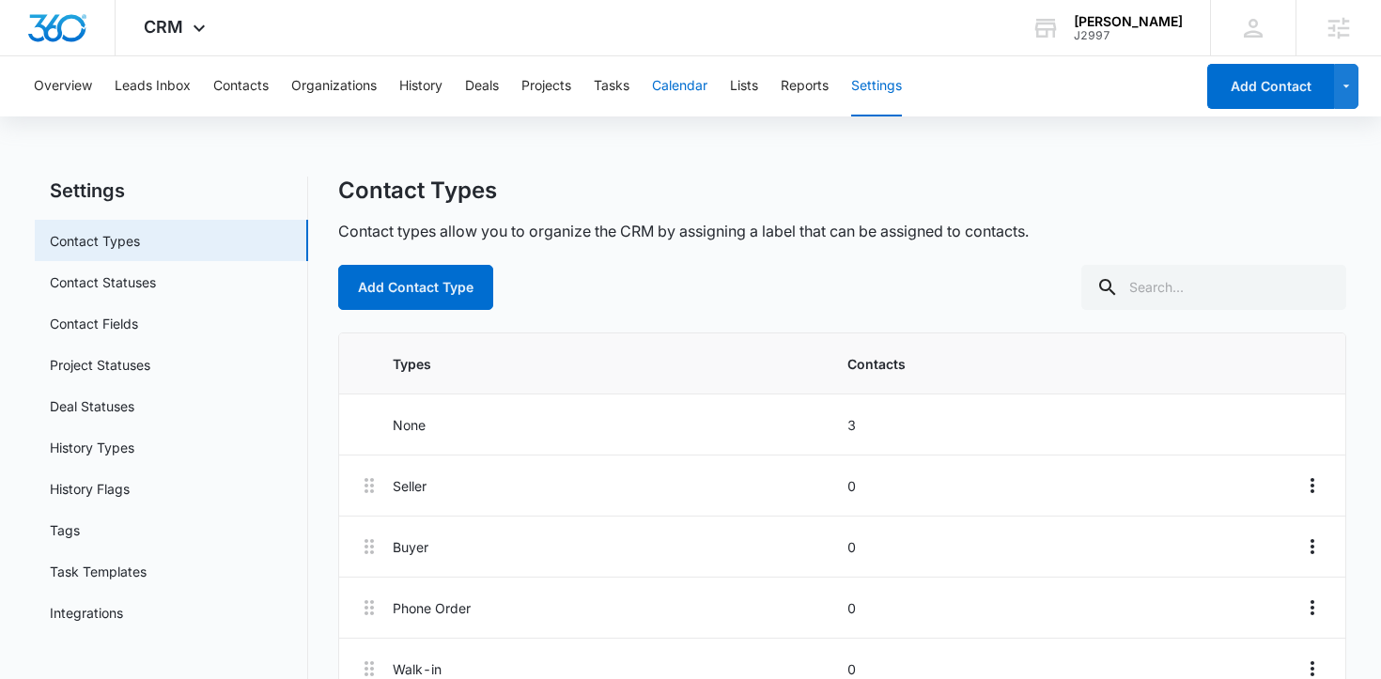
click at [699, 80] on button "Calendar" at bounding box center [679, 86] width 55 height 60
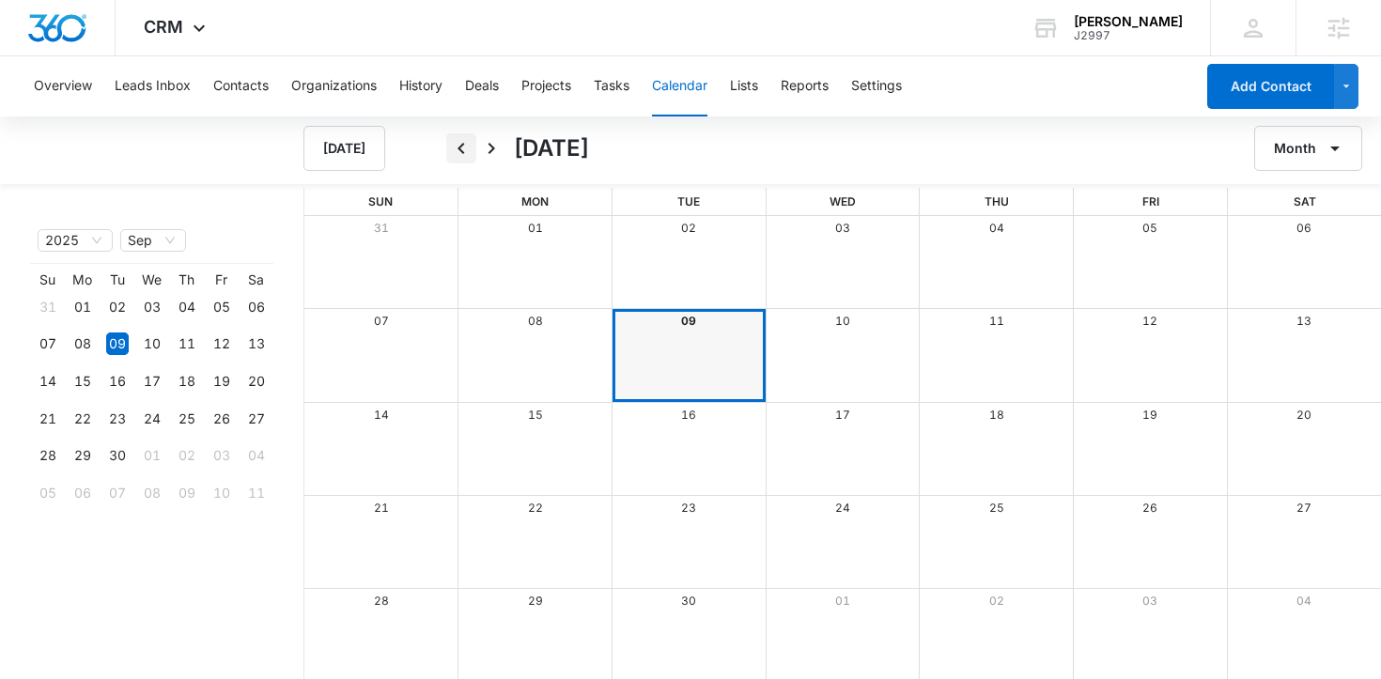
click at [463, 148] on icon "Back" at bounding box center [461, 148] width 23 height 23
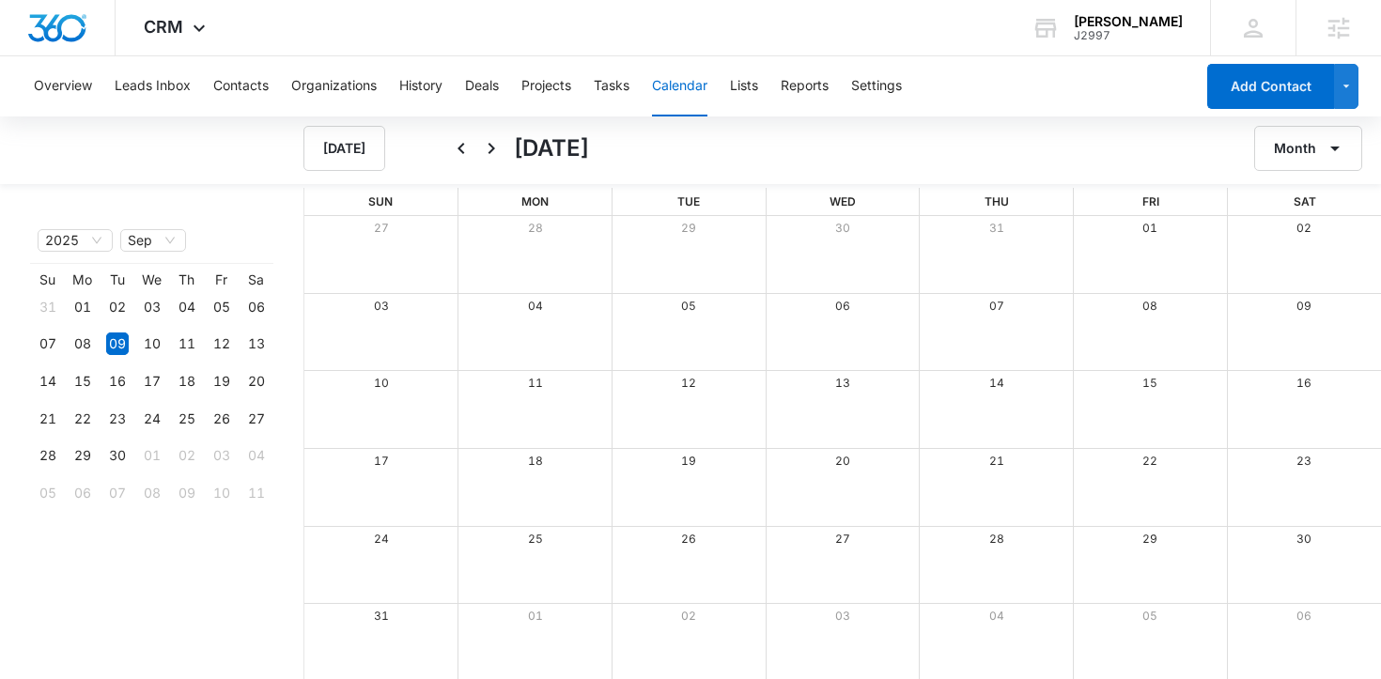
click at [463, 148] on icon "Back" at bounding box center [461, 148] width 23 height 23
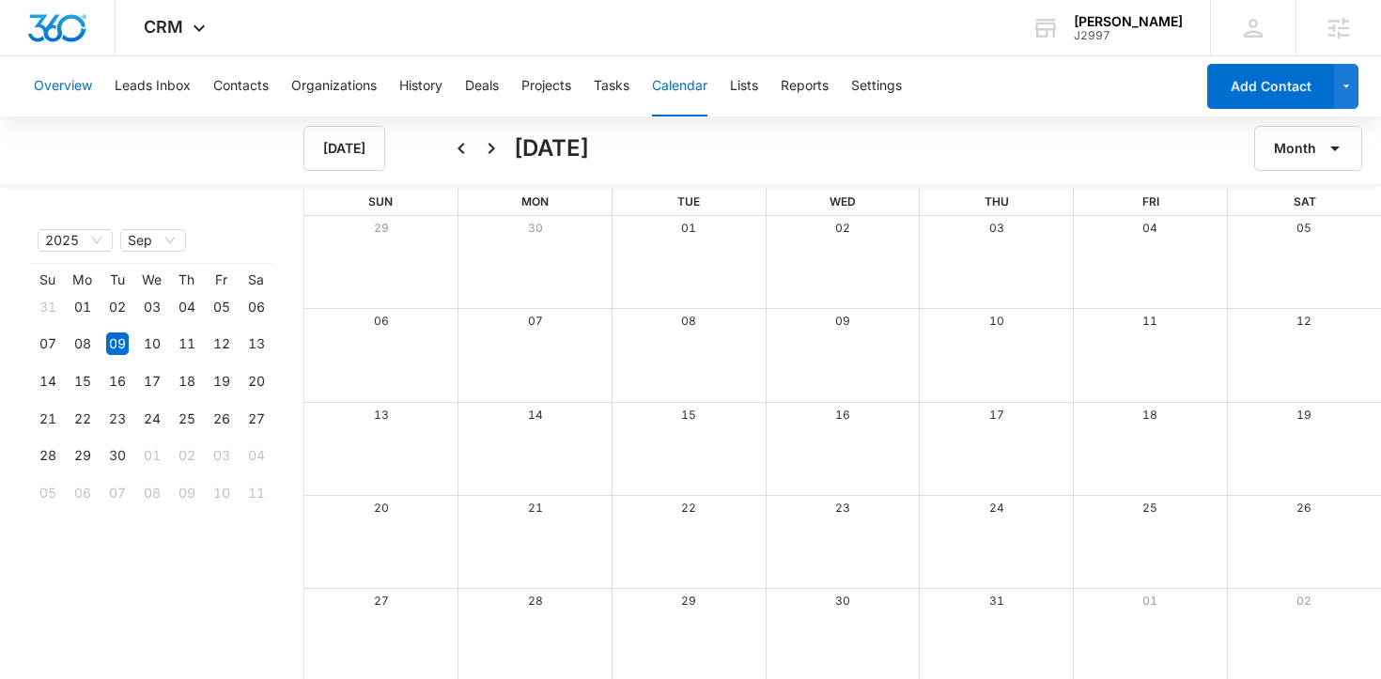
click at [60, 79] on button "Overview" at bounding box center [63, 86] width 58 height 60
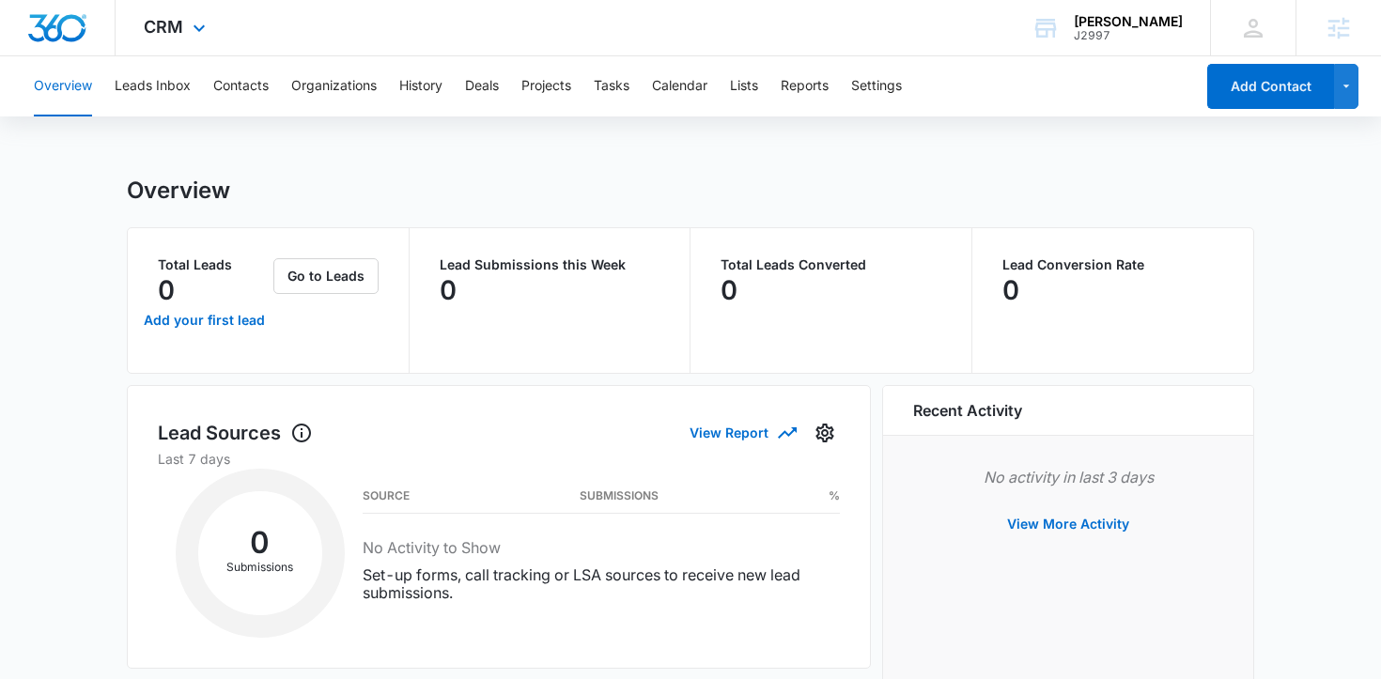
click at [166, 43] on div "CRM Apps Websites Forms CRM Email Social Shop Scheduling Payments POS Content A…" at bounding box center [177, 27] width 123 height 55
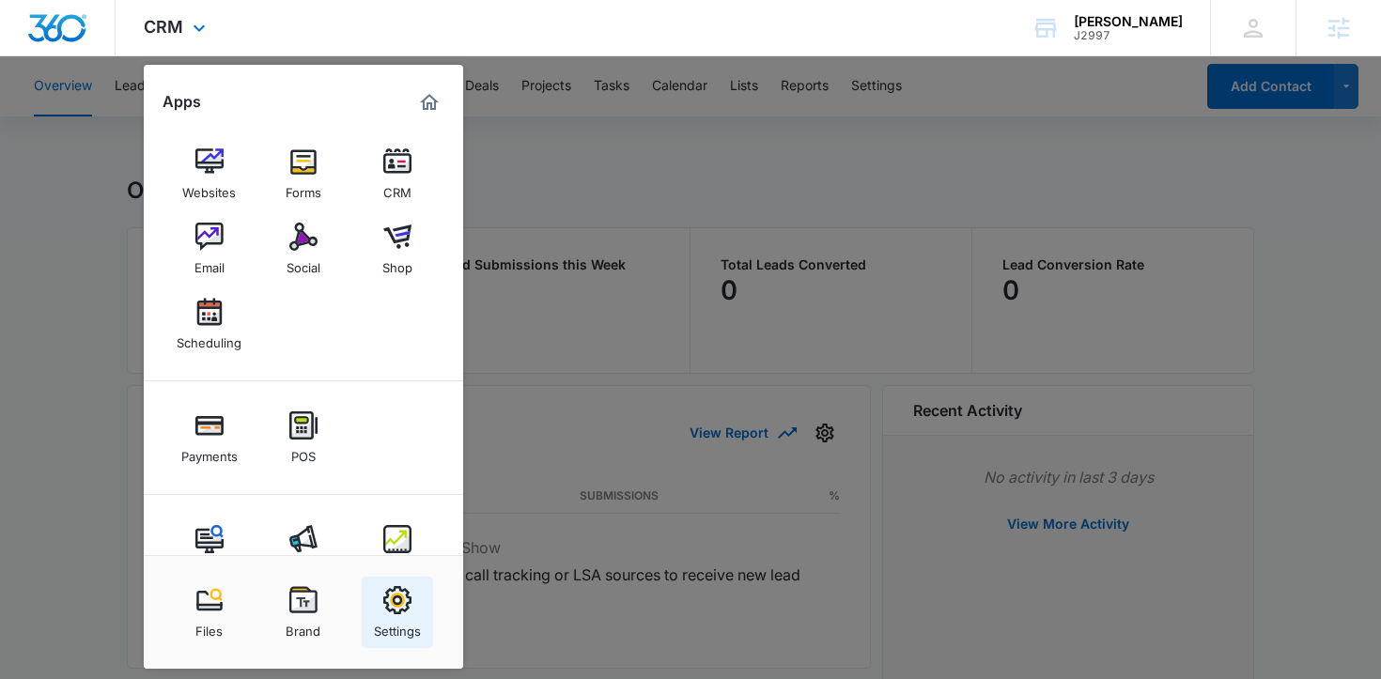
click at [389, 605] on img at bounding box center [397, 600] width 28 height 28
select select "33"
select select "US"
select select "America/Chicago"
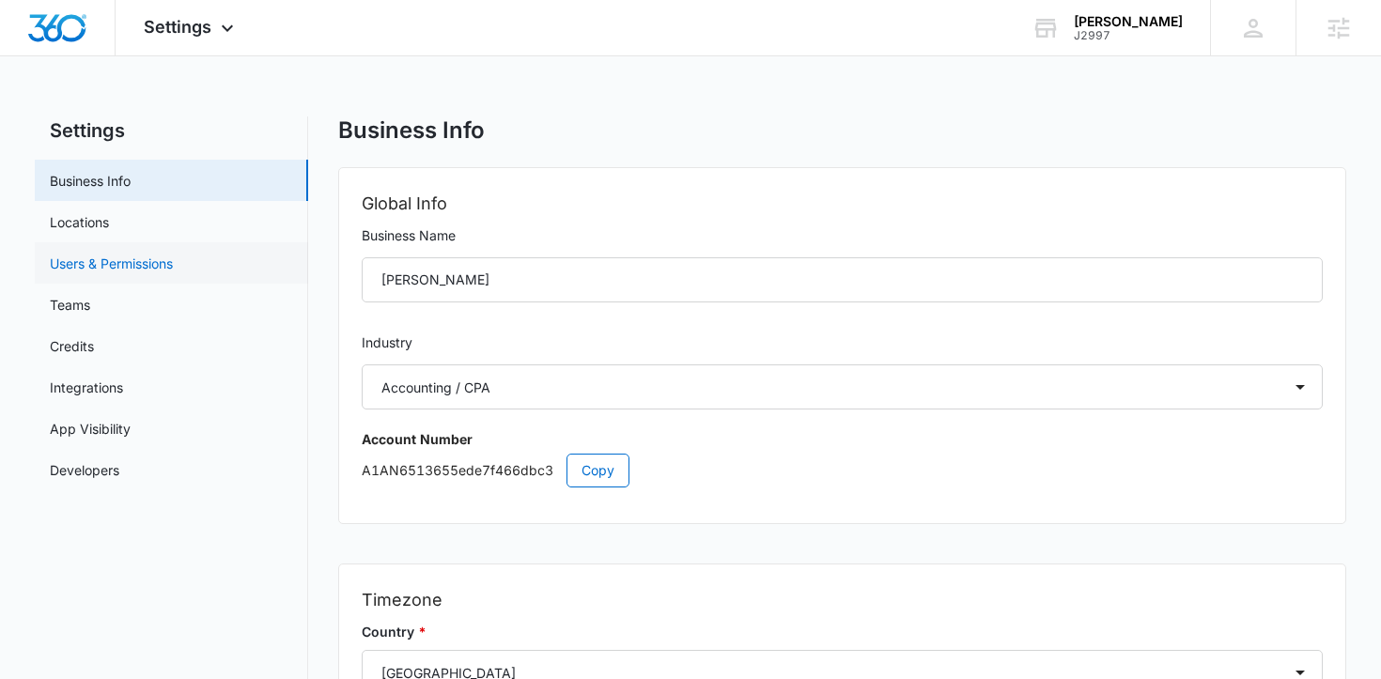
click at [173, 273] on link "Users & Permissions" at bounding box center [111, 264] width 123 height 20
